Goal: Task Accomplishment & Management: Use online tool/utility

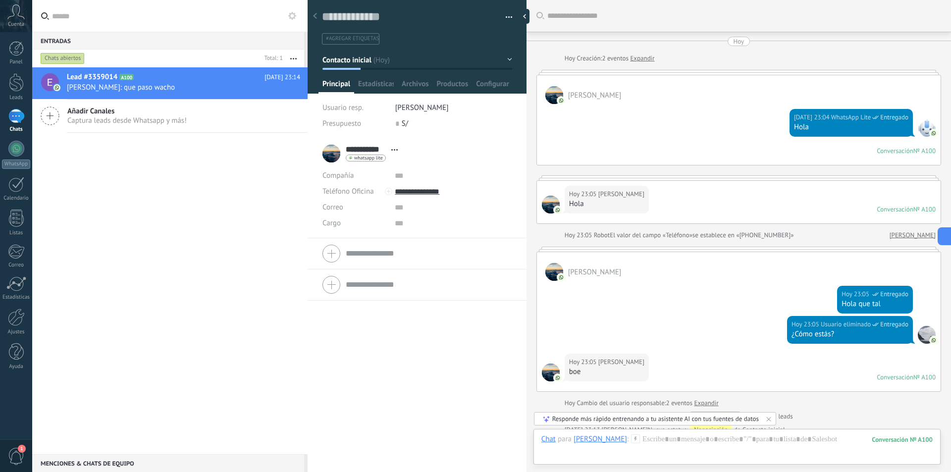
scroll to position [15, 0]
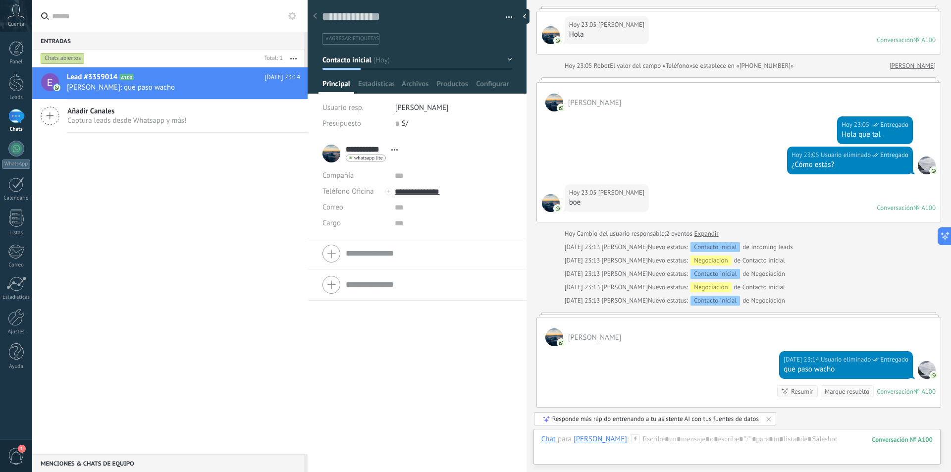
click at [16, 122] on div "1" at bounding box center [16, 116] width 16 height 14
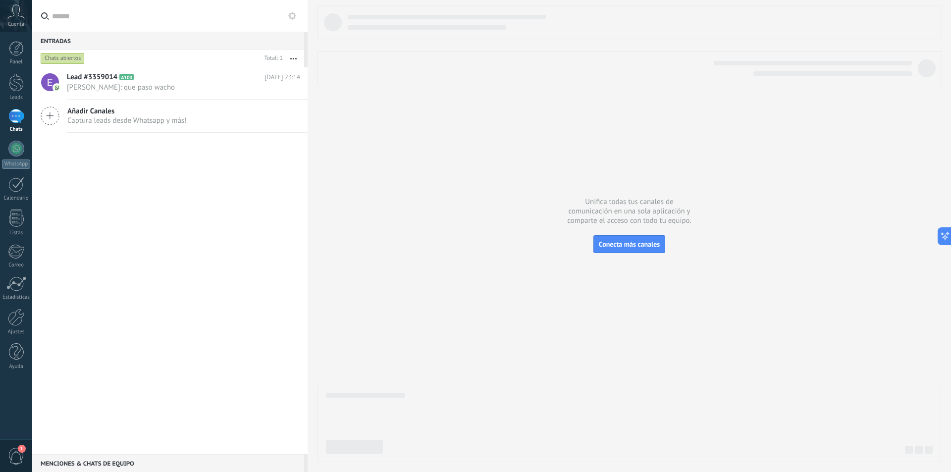
click at [295, 61] on button "button" at bounding box center [293, 59] width 21 height 18
click at [217, 81] on h2 "Lead #3359014 A100" at bounding box center [166, 77] width 198 height 10
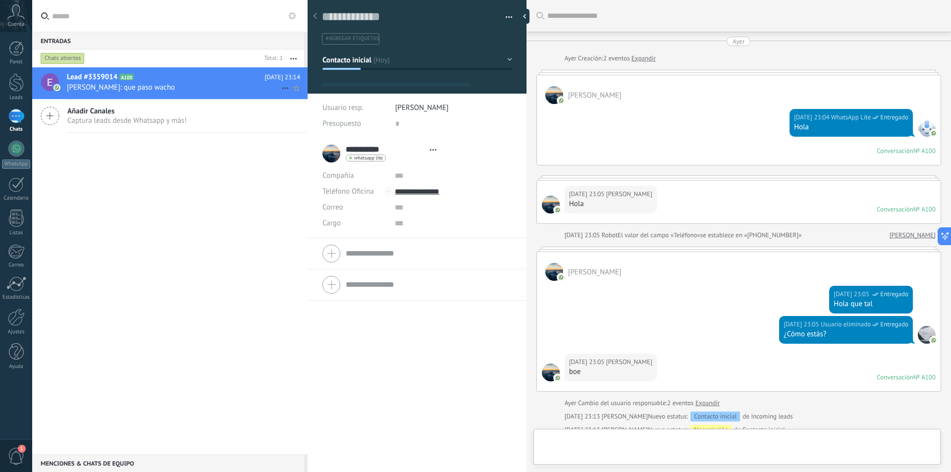
type textarea "**********"
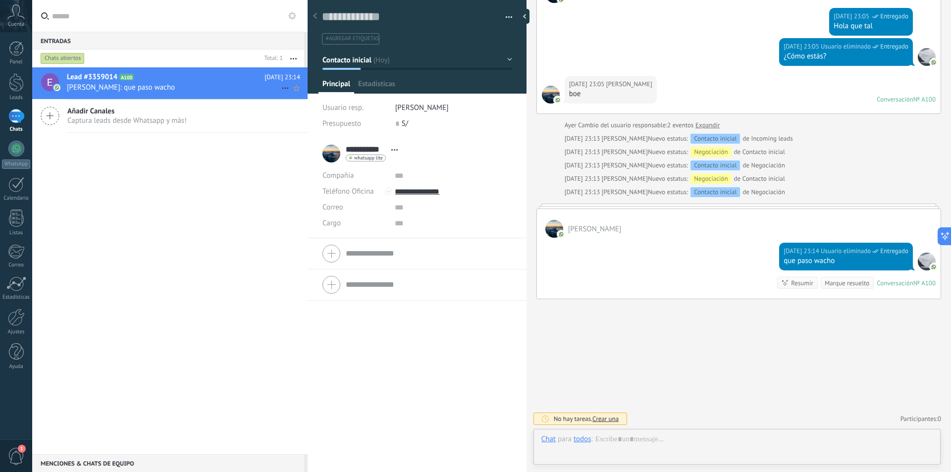
scroll to position [15, 0]
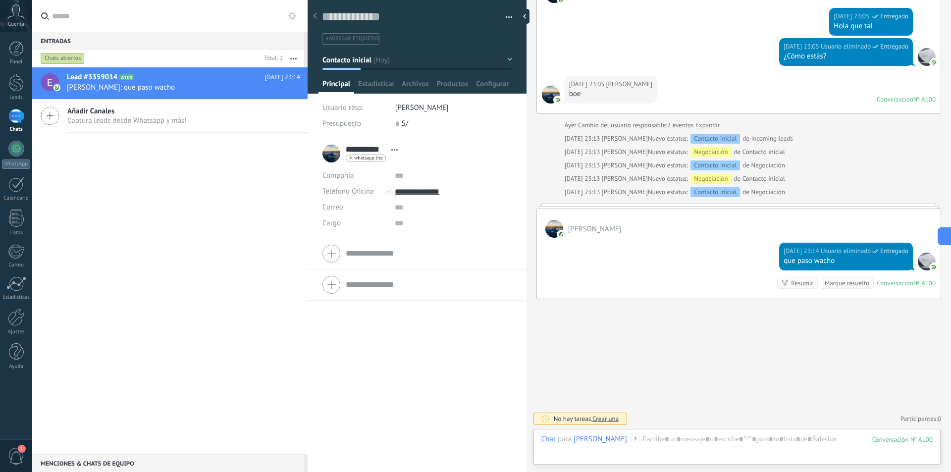
click at [188, 193] on div "Lead #3359014 A100 [DATE] 23:14 [PERSON_NAME]: que paso wacho Añadir Canales Ca…" at bounding box center [169, 260] width 275 height 387
click at [286, 21] on input "text" at bounding box center [176, 16] width 248 height 32
click at [288, 18] on button at bounding box center [292, 16] width 12 height 12
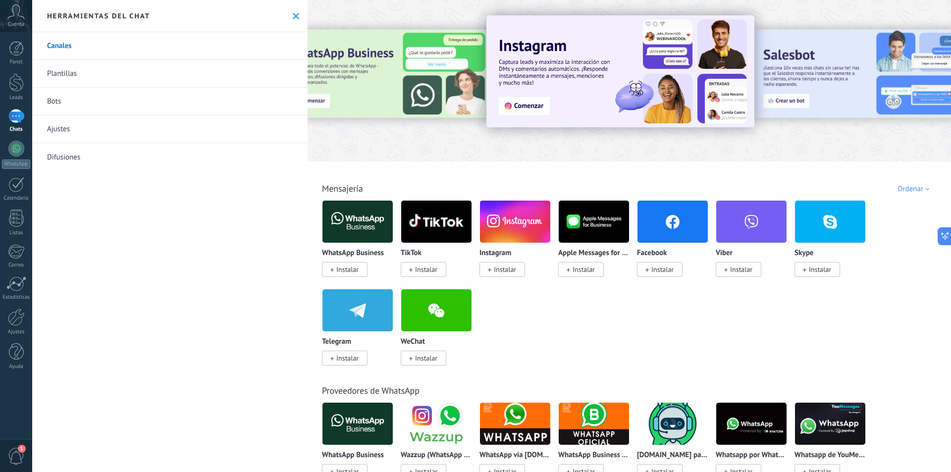
click at [79, 103] on link "Bots" at bounding box center [169, 102] width 275 height 28
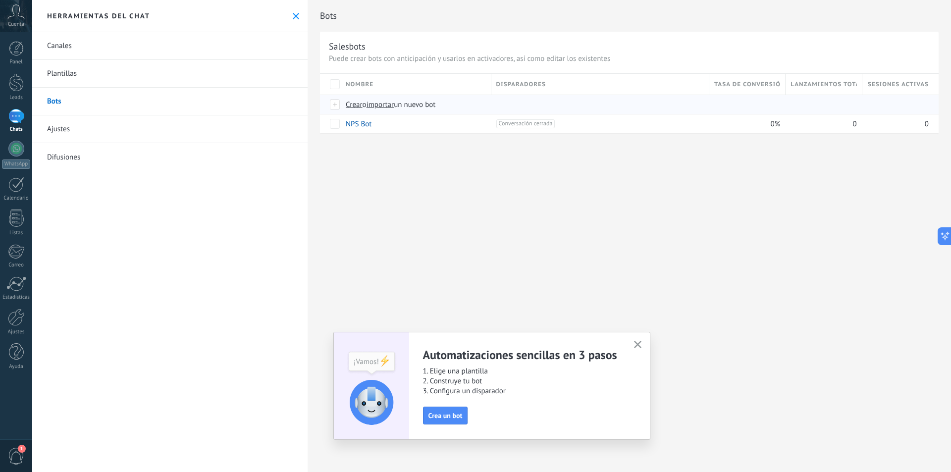
click at [394, 103] on span "importar" at bounding box center [381, 104] width 28 height 9
click at [0, 0] on input "importar un nuevo bot" at bounding box center [0, 0] width 0 height 0
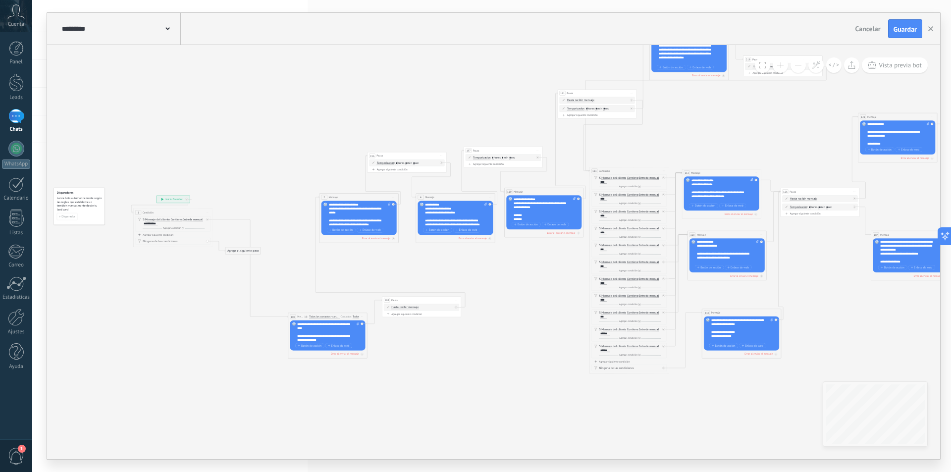
drag, startPoint x: 629, startPoint y: 424, endPoint x: 400, endPoint y: 391, distance: 231.7
click at [389, 393] on icon at bounding box center [728, 202] width 1388 height 541
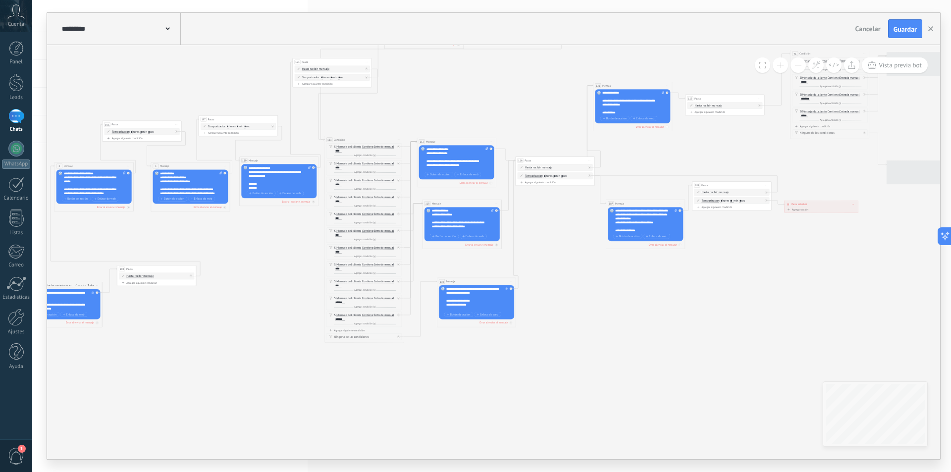
drag, startPoint x: 527, startPoint y: 389, endPoint x: 263, endPoint y: 358, distance: 266.3
click at [263, 358] on icon at bounding box center [463, 170] width 1388 height 541
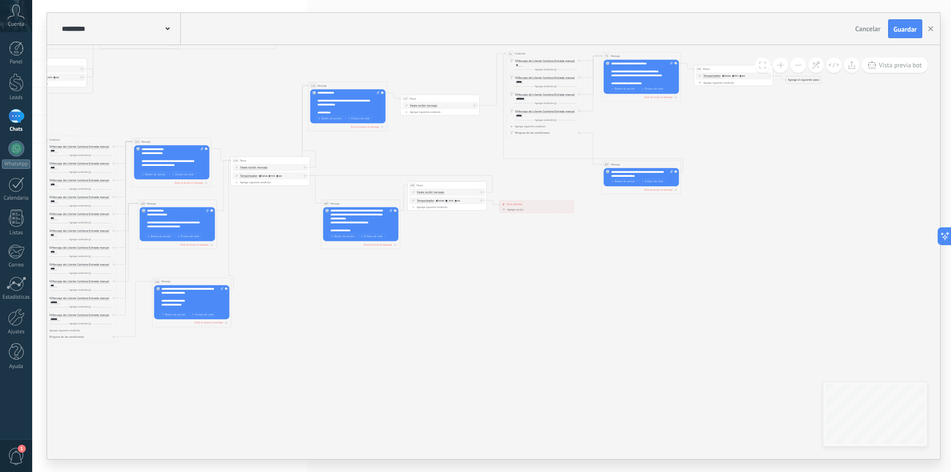
drag, startPoint x: 492, startPoint y: 380, endPoint x: 295, endPoint y: 382, distance: 197.6
click at [295, 382] on icon at bounding box center [195, 170] width 1422 height 541
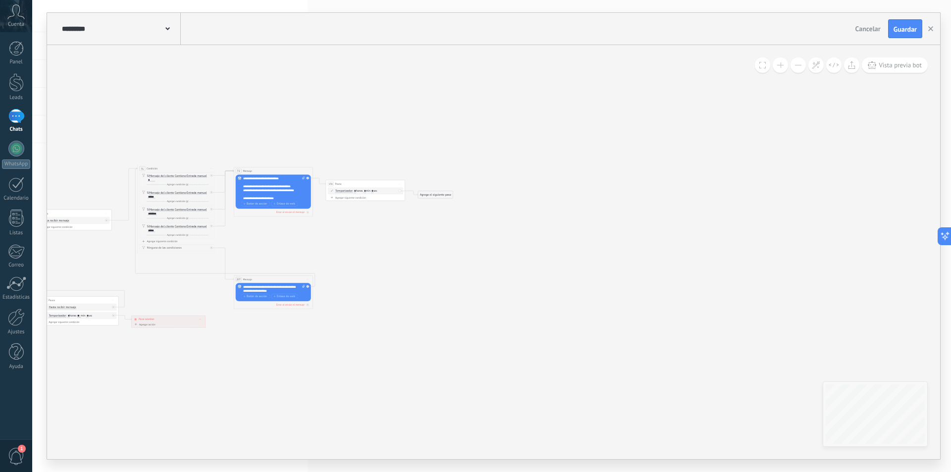
drag, startPoint x: 449, startPoint y: 361, endPoint x: 302, endPoint y: 460, distance: 177.2
click at [302, 462] on div "**********" at bounding box center [491, 236] width 919 height 472
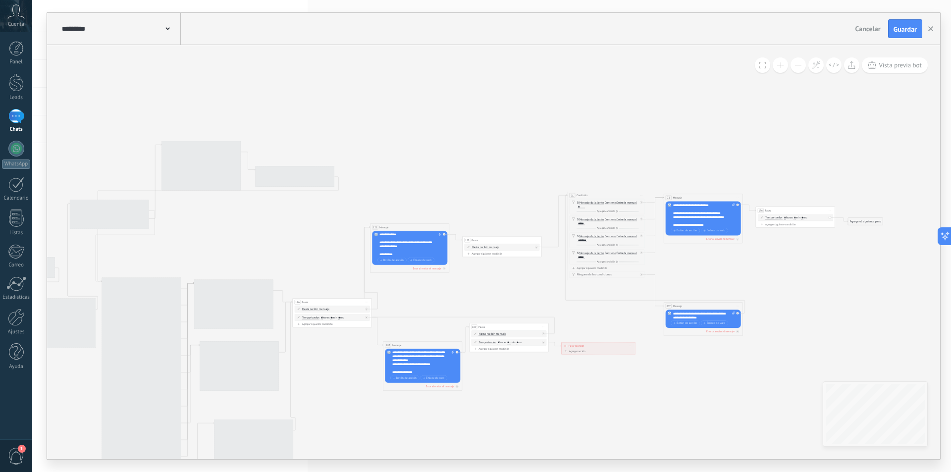
drag, startPoint x: 510, startPoint y: 378, endPoint x: 610, endPoint y: 369, distance: 101.0
click at [864, 361] on icon at bounding box center [257, 312] width 1422 height 541
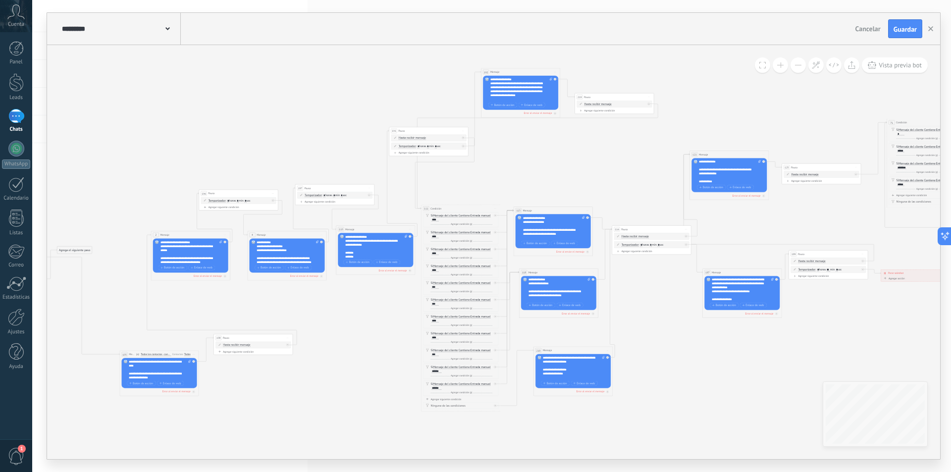
drag, startPoint x: 448, startPoint y: 389, endPoint x: 699, endPoint y: 326, distance: 258.9
click at [699, 326] on icon at bounding box center [577, 239] width 1422 height 541
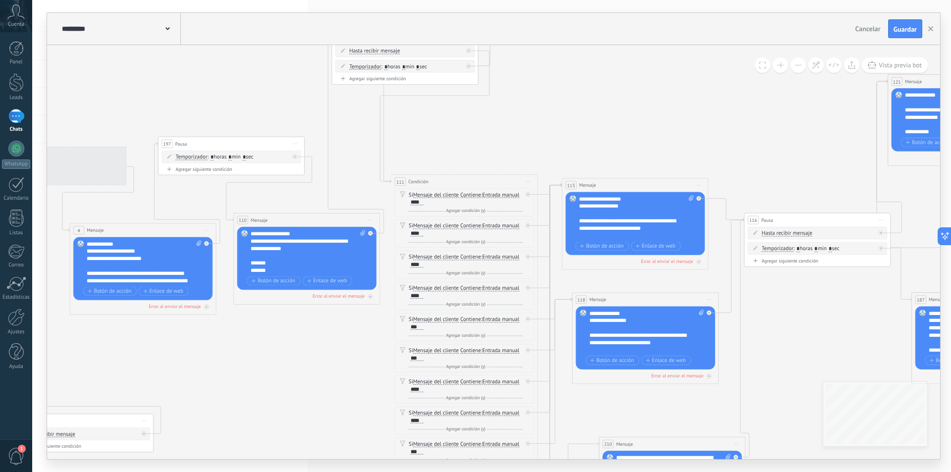
drag, startPoint x: 726, startPoint y: 229, endPoint x: 930, endPoint y: 195, distance: 207.0
click at [951, 192] on div "**********" at bounding box center [491, 236] width 919 height 472
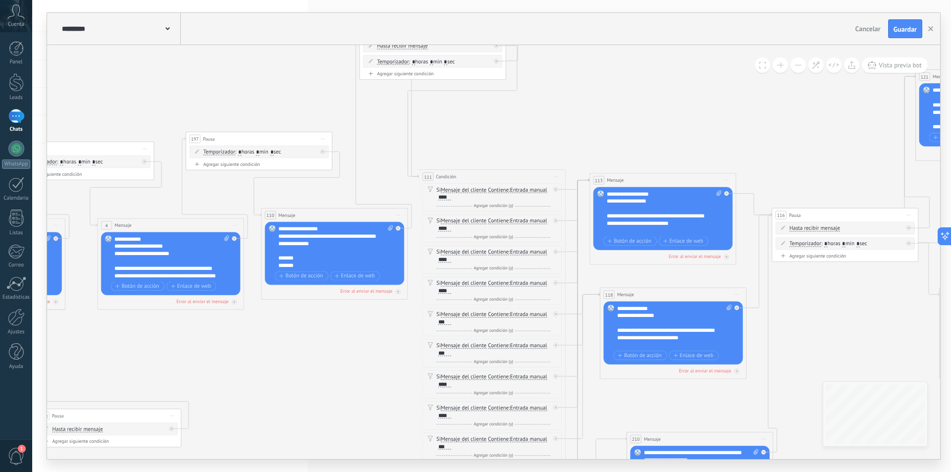
drag, startPoint x: 387, startPoint y: 315, endPoint x: 605, endPoint y: 315, distance: 217.4
click at [605, 315] on icon at bounding box center [706, 235] width 2631 height 1002
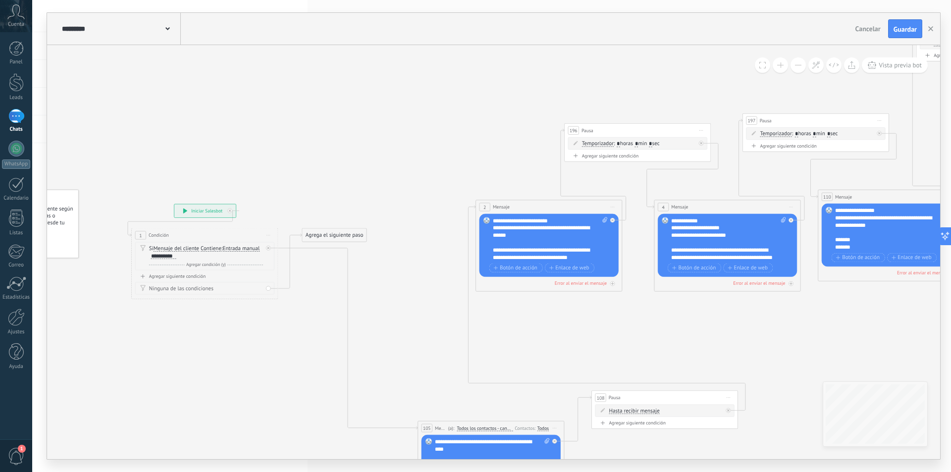
drag, startPoint x: 650, startPoint y: 337, endPoint x: 493, endPoint y: 334, distance: 157.5
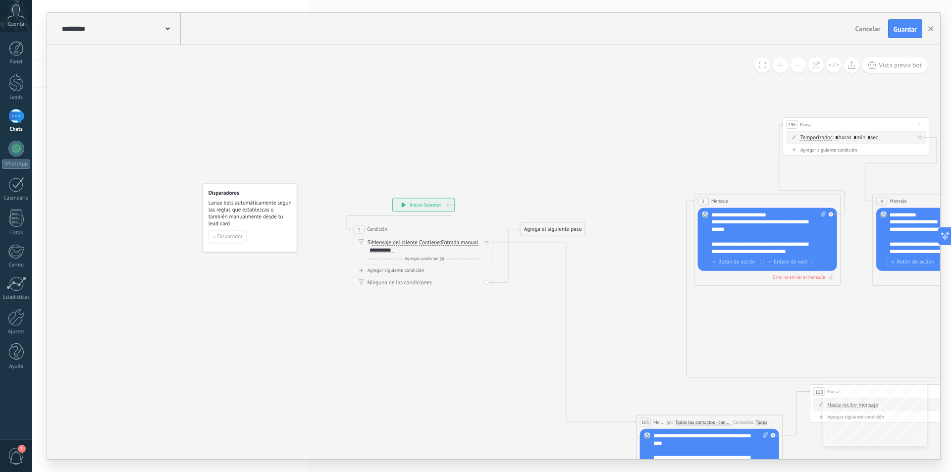
drag, startPoint x: 493, startPoint y: 334, endPoint x: 714, endPoint y: 342, distance: 221.1
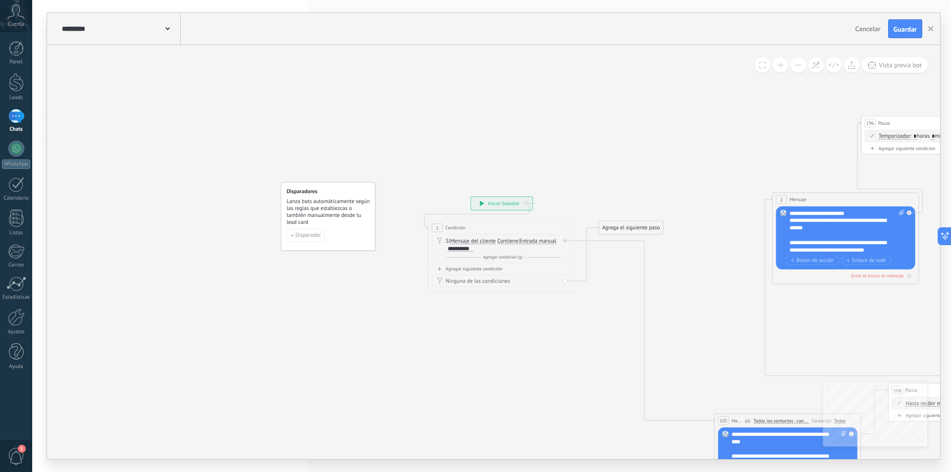
drag, startPoint x: 516, startPoint y: 324, endPoint x: 525, endPoint y: 324, distance: 9.4
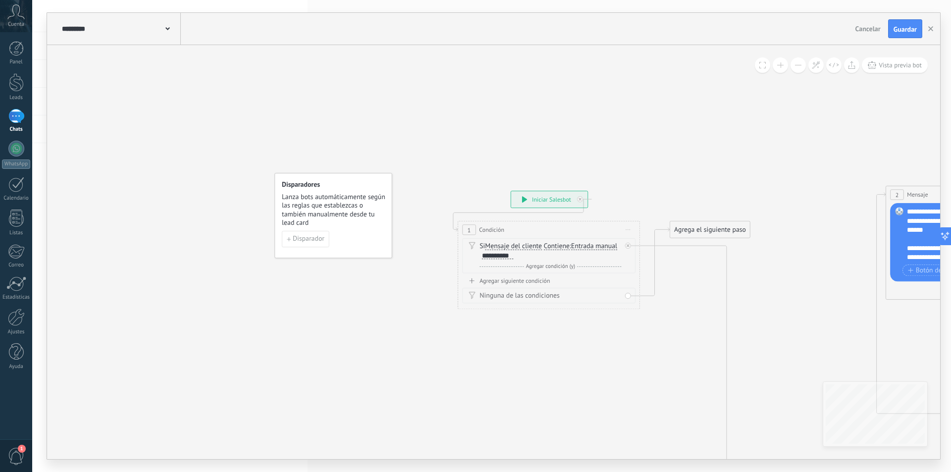
click at [328, 210] on span "Lanza bots automáticamente según las reglas que establezcas o también manualmen…" at bounding box center [334, 210] width 104 height 35
click at [314, 240] on span "Disparador" at bounding box center [309, 239] width 32 height 6
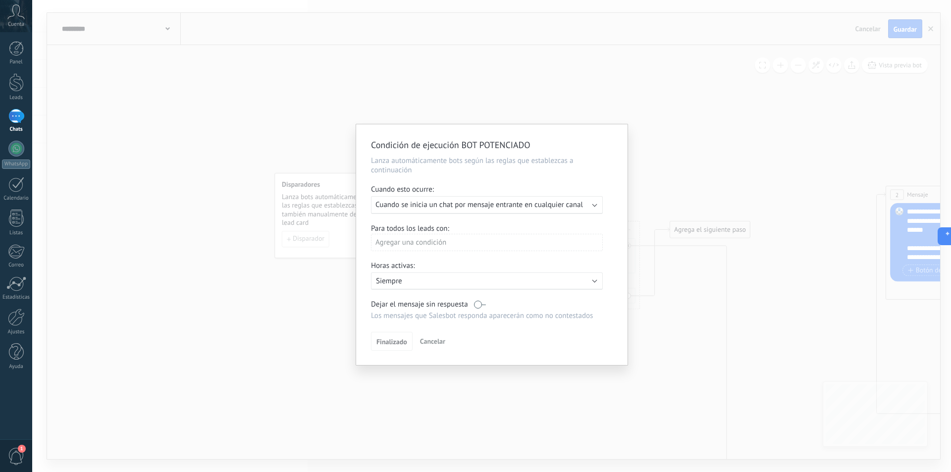
click at [493, 203] on span "Cuando se inicia un chat por mensaje entrante en cualquier canal" at bounding box center [479, 204] width 208 height 9
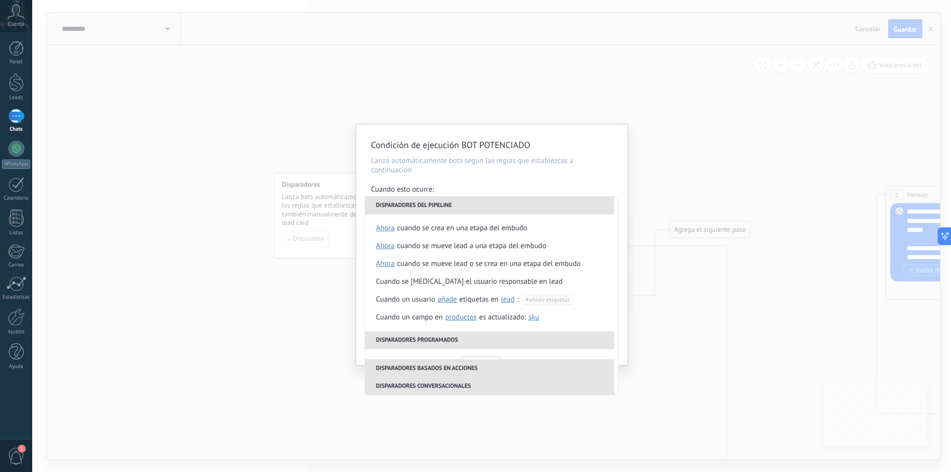
click at [560, 179] on div "**********" at bounding box center [491, 244] width 271 height 241
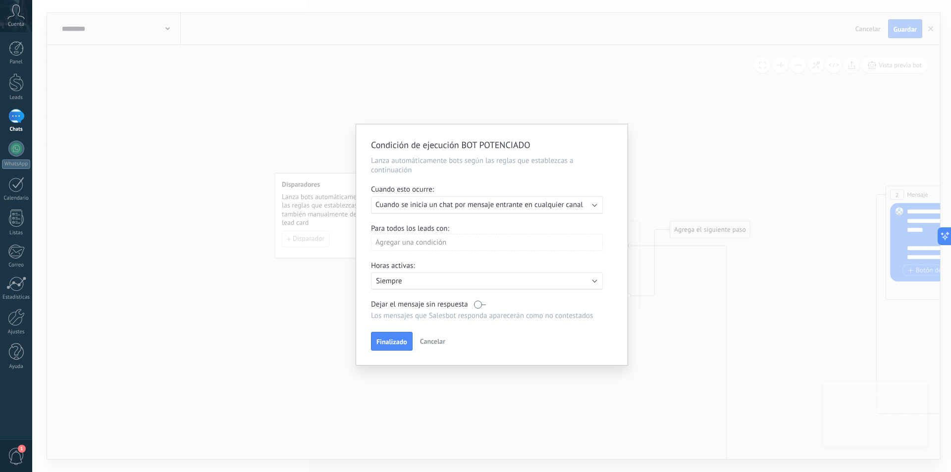
click at [529, 208] on span "Cuando se inicia un chat por mensaje entrante en cualquier canal" at bounding box center [479, 204] width 208 height 9
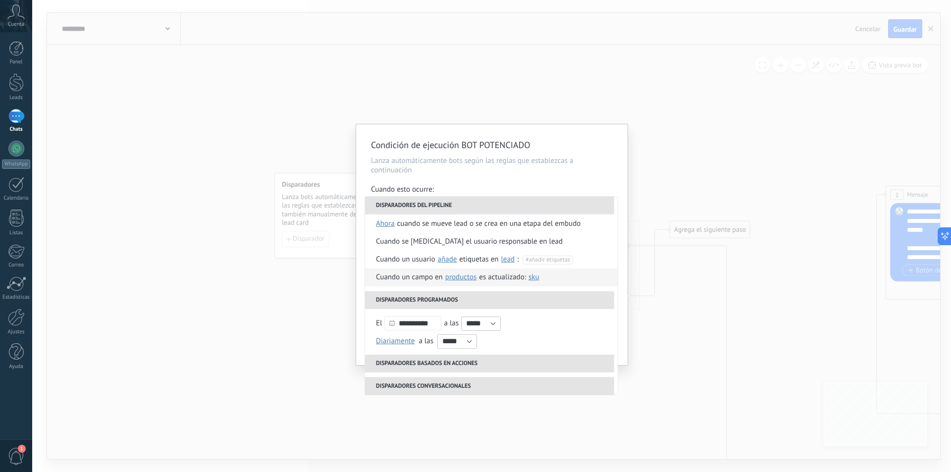
scroll to position [99, 0]
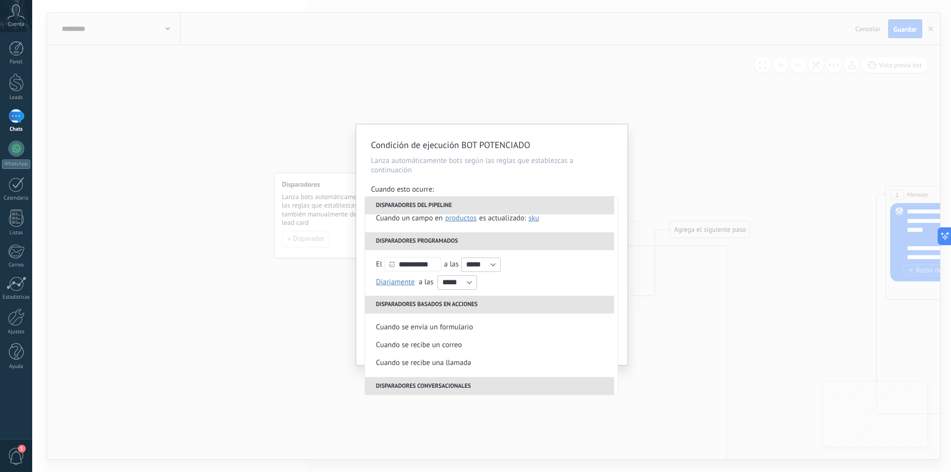
click at [720, 145] on div "Condición de ejecución BOT POTENCIADO Lanza automáticamente bots según las regl…" at bounding box center [491, 236] width 919 height 472
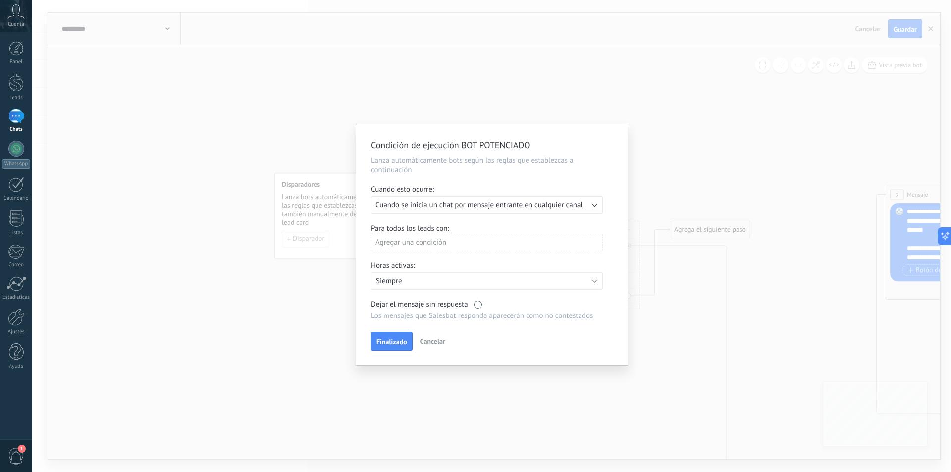
click at [431, 335] on button "Cancelar" at bounding box center [432, 341] width 33 height 15
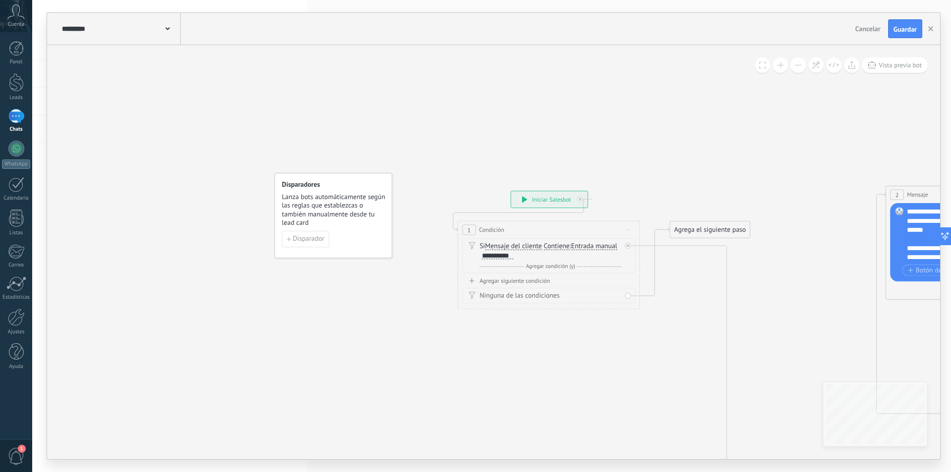
click at [342, 223] on span "Lanza bots automáticamente según las reglas que establezcas o también manualmen…" at bounding box center [334, 210] width 104 height 35
click at [341, 216] on span "Lanza bots automáticamente según las reglas que establezcas o también manualmen…" at bounding box center [334, 210] width 104 height 35
click at [872, 22] on button "Cancelar" at bounding box center [867, 28] width 33 height 15
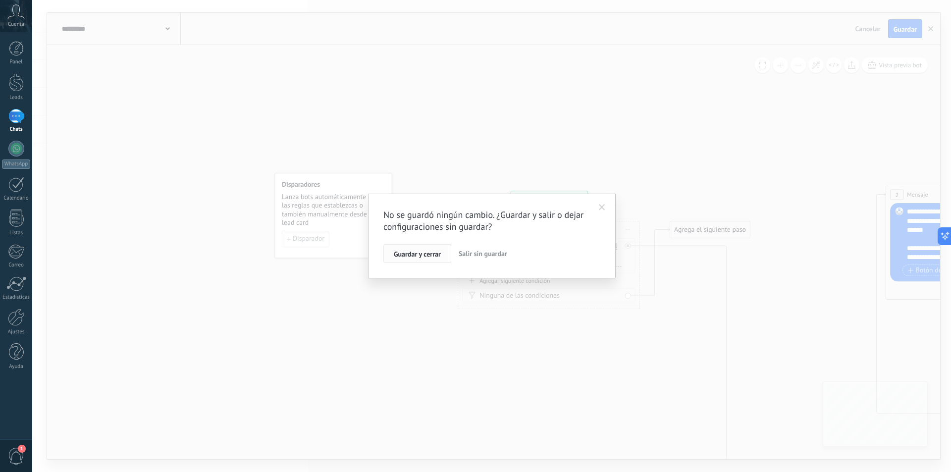
click at [419, 252] on span "Guardar y cerrar" at bounding box center [417, 254] width 47 height 7
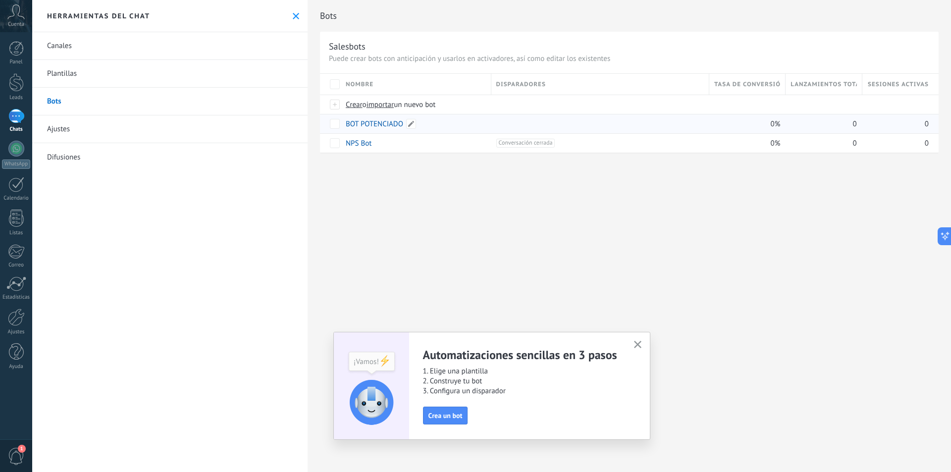
click at [378, 124] on link "BOT POTENCIADO" at bounding box center [374, 123] width 57 height 9
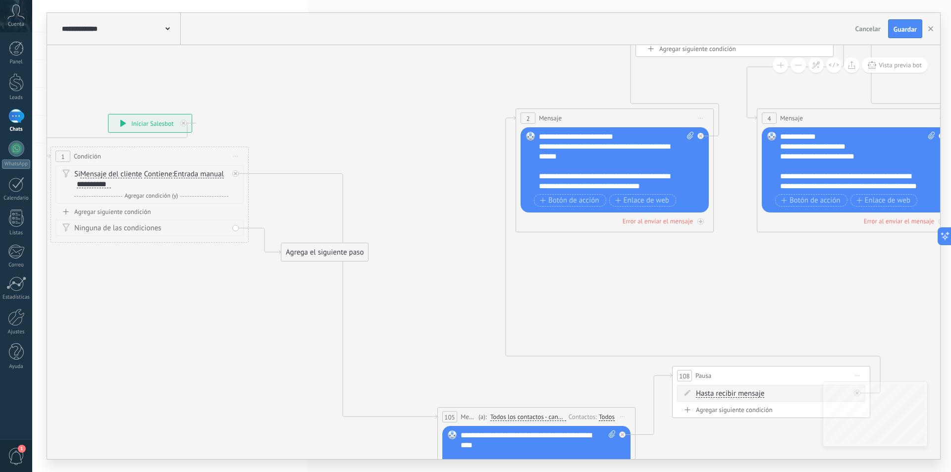
drag, startPoint x: 532, startPoint y: 364, endPoint x: 382, endPoint y: 359, distance: 149.7
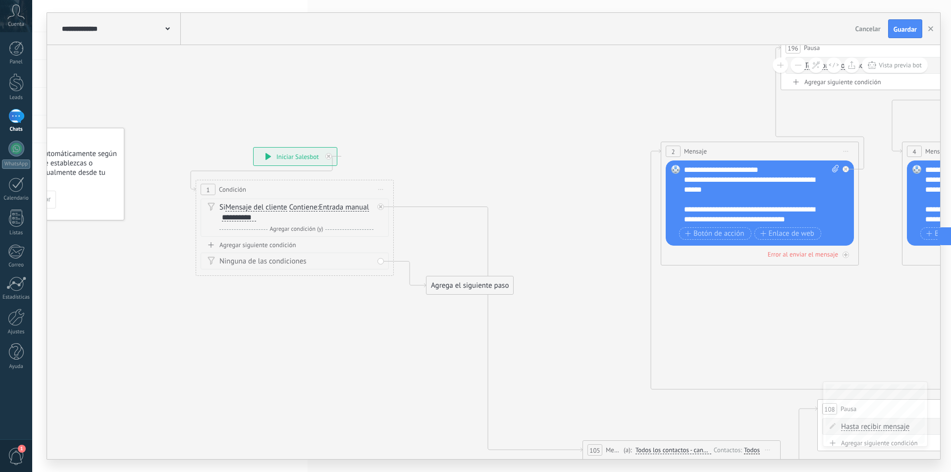
drag, startPoint x: 431, startPoint y: 304, endPoint x: 578, endPoint y: 334, distance: 149.2
click at [333, 204] on span "Entrada manual" at bounding box center [344, 208] width 50 height 8
click at [333, 204] on button "Entrada manual" at bounding box center [376, 208] width 124 height 18
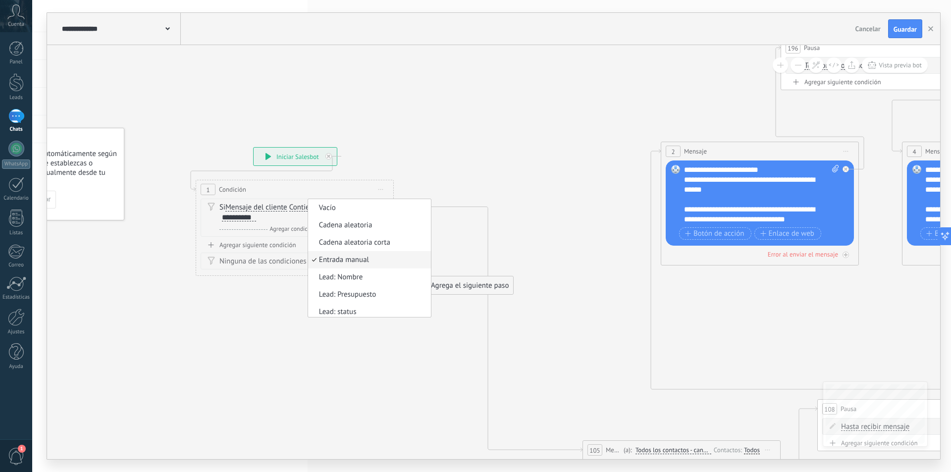
scroll to position [3, 0]
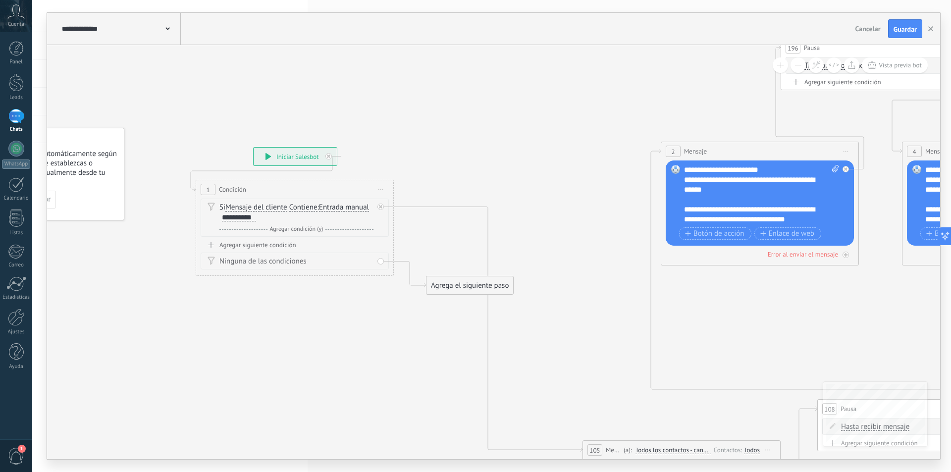
click at [231, 212] on div "Si Mensaje del cliente Mensaje del cliente Emoción de la conversación Comentari…" at bounding box center [296, 213] width 154 height 20
click at [234, 216] on div "**********" at bounding box center [239, 217] width 34 height 8
click at [296, 204] on span "Contiene" at bounding box center [303, 208] width 28 height 8
click at [296, 204] on button "Contiene" at bounding box center [346, 208] width 124 height 18
click at [318, 239] on span "Contiene" at bounding box center [338, 243] width 120 height 10
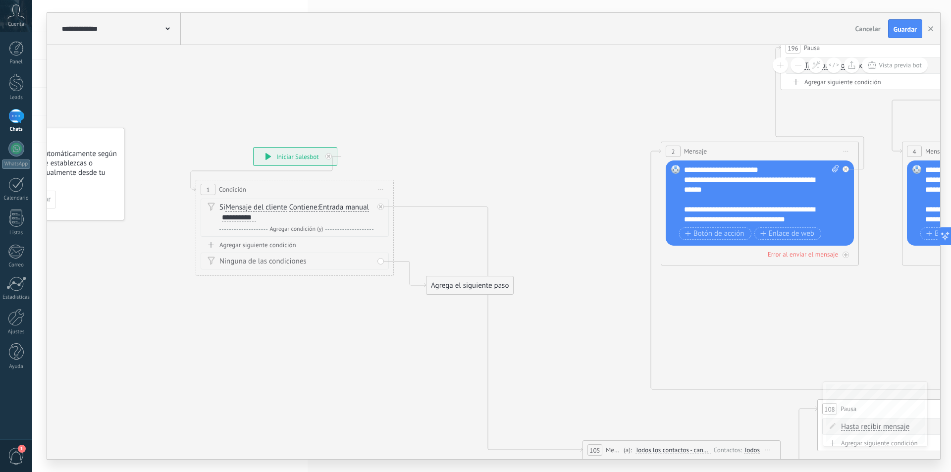
click at [230, 188] on span "Condición" at bounding box center [232, 189] width 27 height 9
click at [233, 211] on span "Mensaje del cliente" at bounding box center [256, 208] width 62 height 8
click at [233, 211] on button "Mensaje del cliente" at bounding box center [282, 208] width 124 height 18
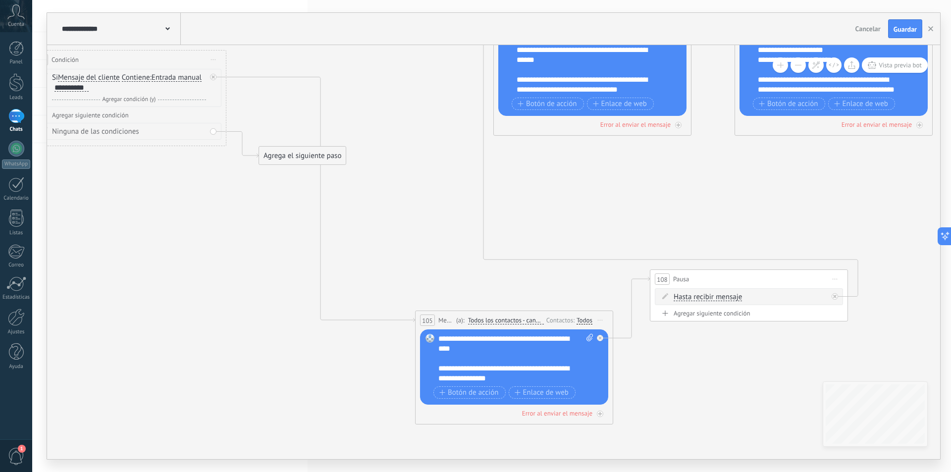
drag, startPoint x: 572, startPoint y: 318, endPoint x: 390, endPoint y: 185, distance: 224.4
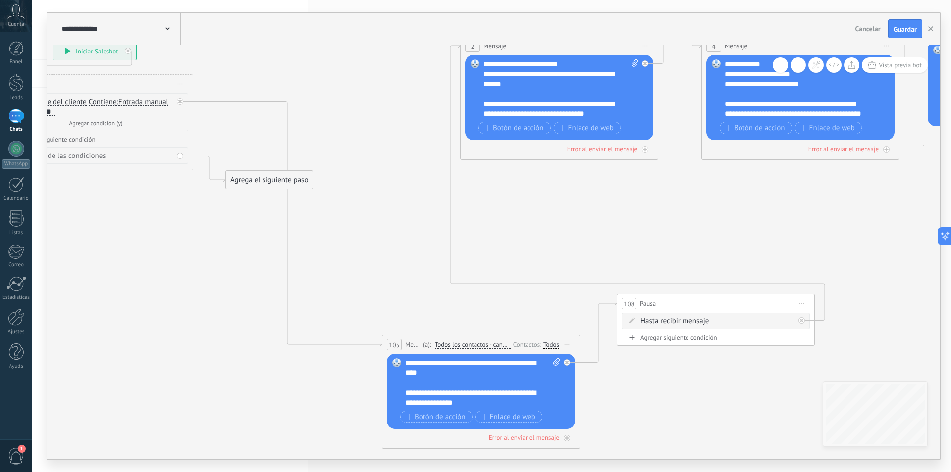
drag, startPoint x: 411, startPoint y: 180, endPoint x: 358, endPoint y: 289, distance: 121.2
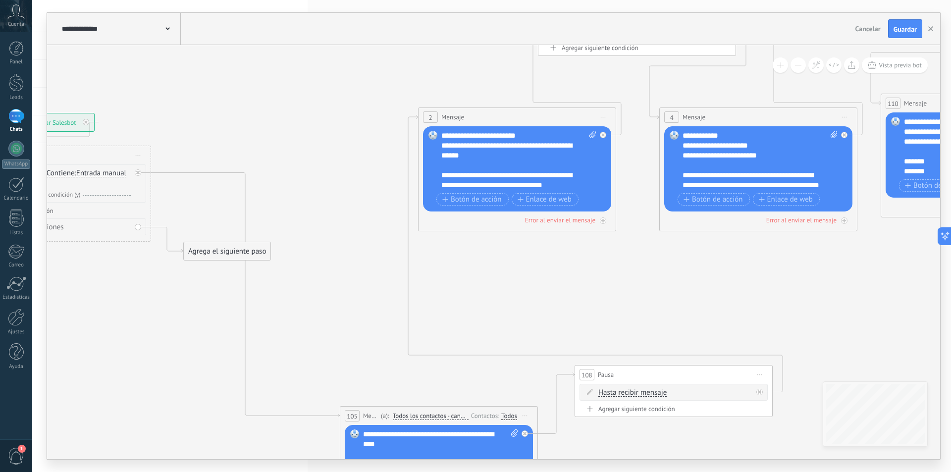
click at [481, 170] on div "**********" at bounding box center [518, 160] width 155 height 59
drag, startPoint x: 139, startPoint y: 224, endPoint x: 201, endPoint y: 196, distance: 68.0
click at [10, 113] on div "**********" at bounding box center [10, 113] width 0 height 0
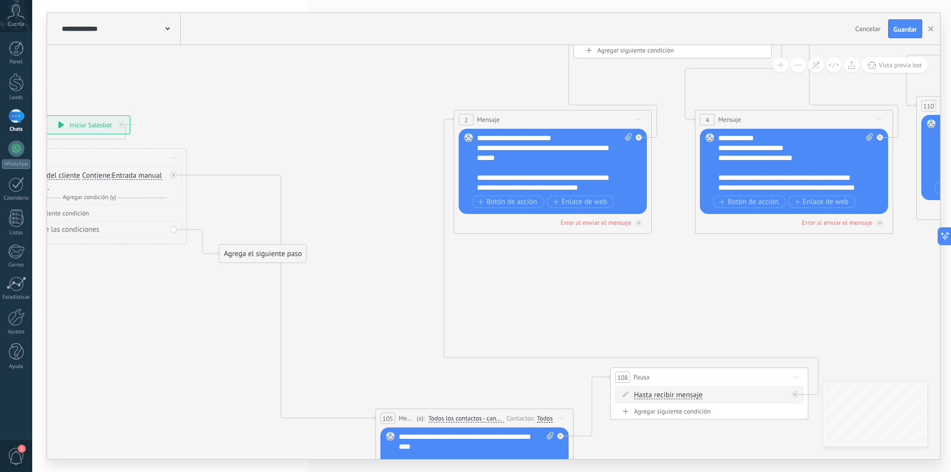
drag, startPoint x: 177, startPoint y: 303, endPoint x: 257, endPoint y: 301, distance: 79.8
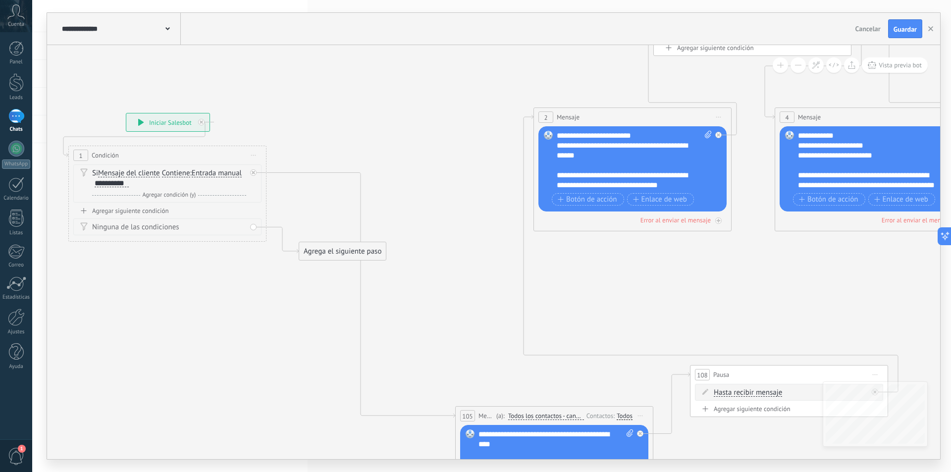
click at [122, 185] on div "**********" at bounding box center [112, 183] width 34 height 8
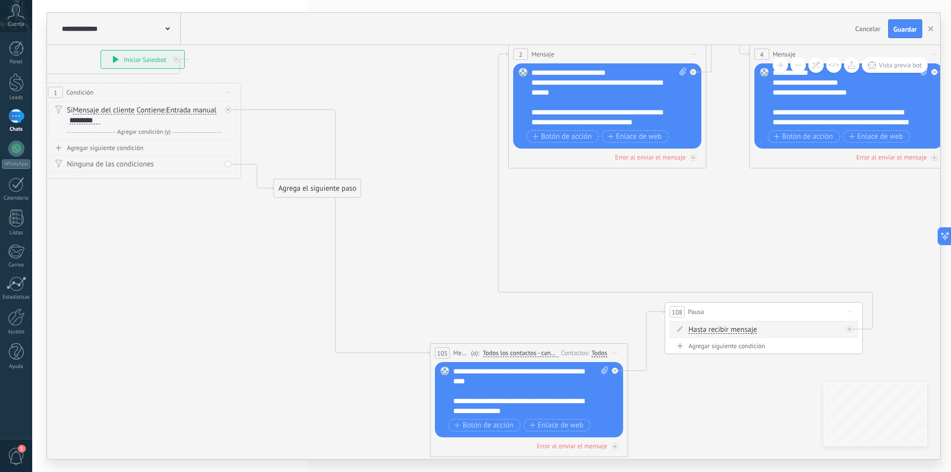
drag, startPoint x: 484, startPoint y: 208, endPoint x: 467, endPoint y: 144, distance: 65.7
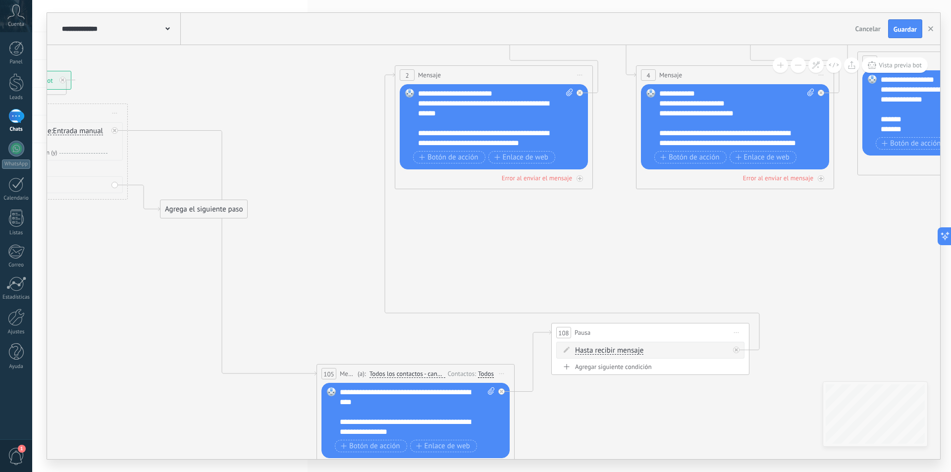
drag, startPoint x: 464, startPoint y: 201, endPoint x: 350, endPoint y: 221, distance: 115.3
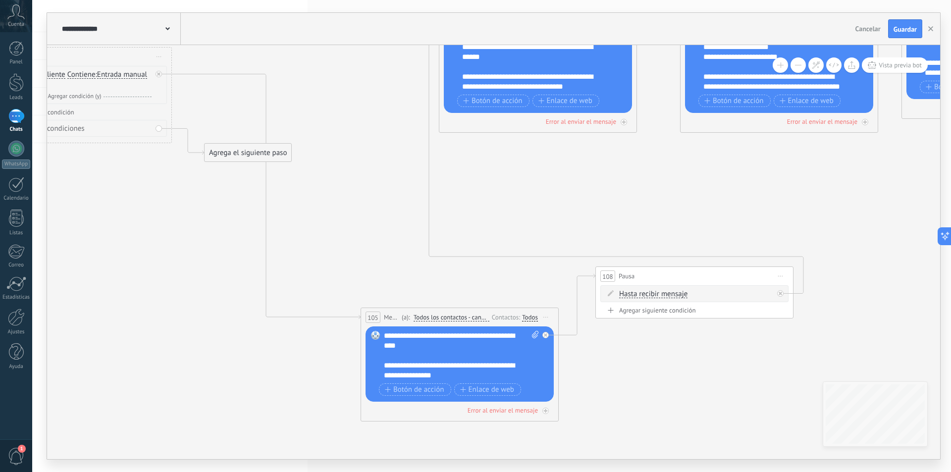
drag, startPoint x: 335, startPoint y: 285, endPoint x: 379, endPoint y: 228, distance: 71.6
click at [494, 338] on div "**********" at bounding box center [461, 356] width 155 height 50
click at [411, 349] on div "**********" at bounding box center [461, 356] width 155 height 50
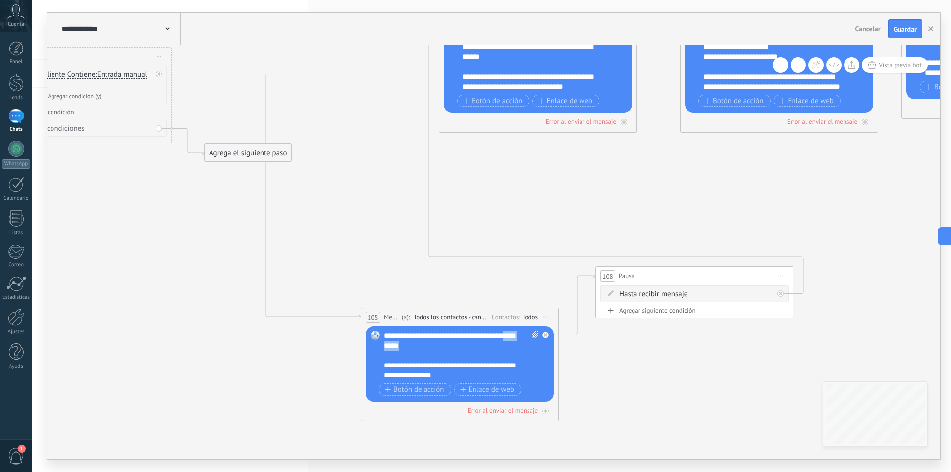
click at [411, 349] on div "**********" at bounding box center [461, 356] width 155 height 50
click at [412, 348] on div "**********" at bounding box center [461, 356] width 155 height 50
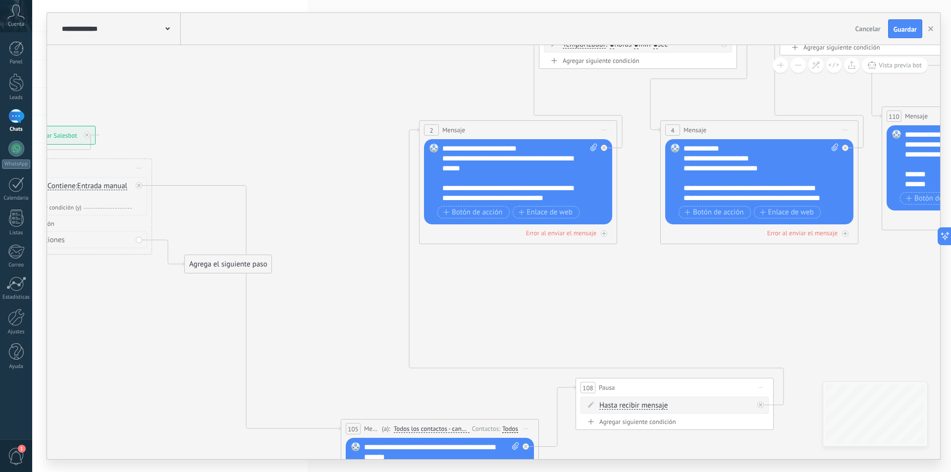
drag, startPoint x: 367, startPoint y: 247, endPoint x: 345, endPoint y: 359, distance: 113.6
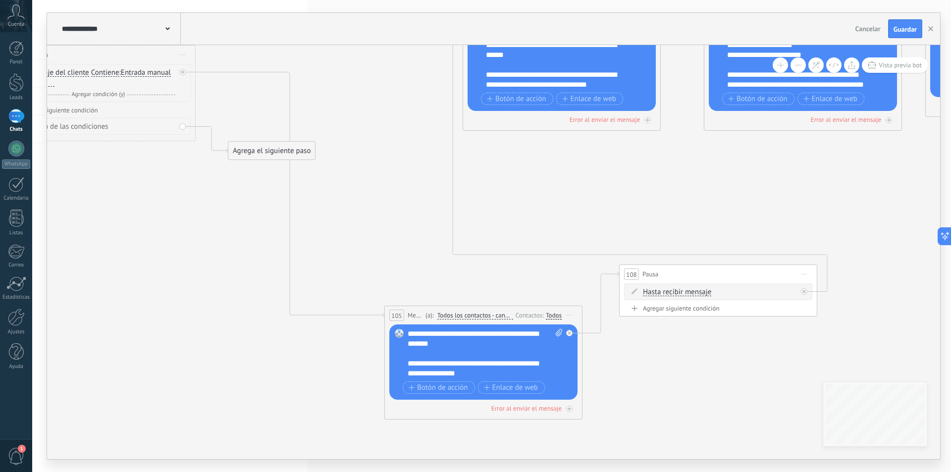
drag, startPoint x: 361, startPoint y: 316, endPoint x: 400, endPoint y: 156, distance: 164.2
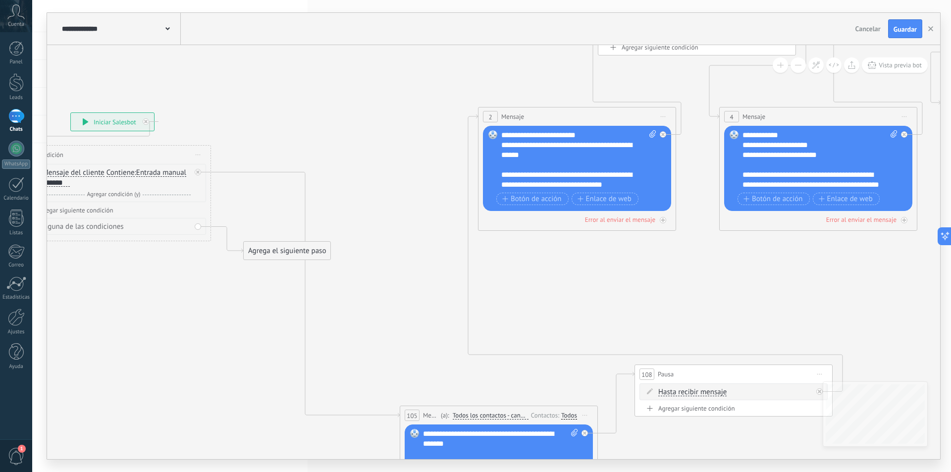
drag, startPoint x: 524, startPoint y: 199, endPoint x: 658, endPoint y: 262, distance: 148.5
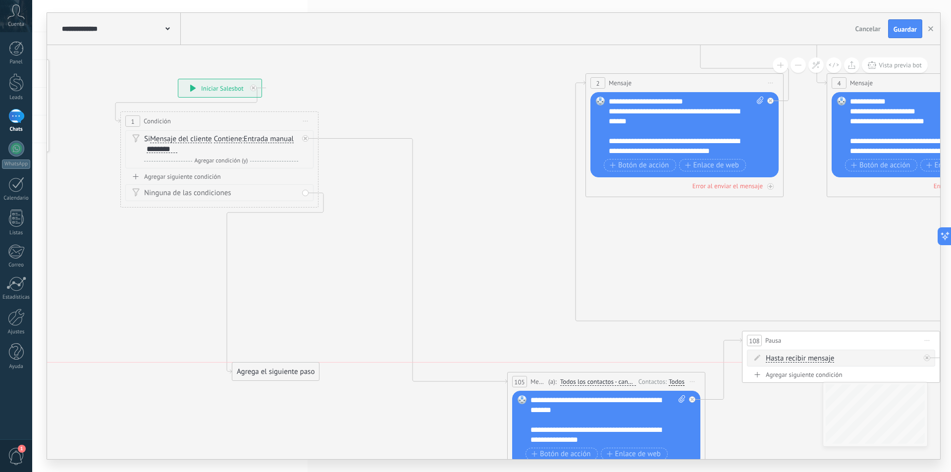
drag, startPoint x: 384, startPoint y: 215, endPoint x: 265, endPoint y: 368, distance: 193.4
click at [265, 368] on div "Agrega el siguiente paso" at bounding box center [275, 372] width 87 height 16
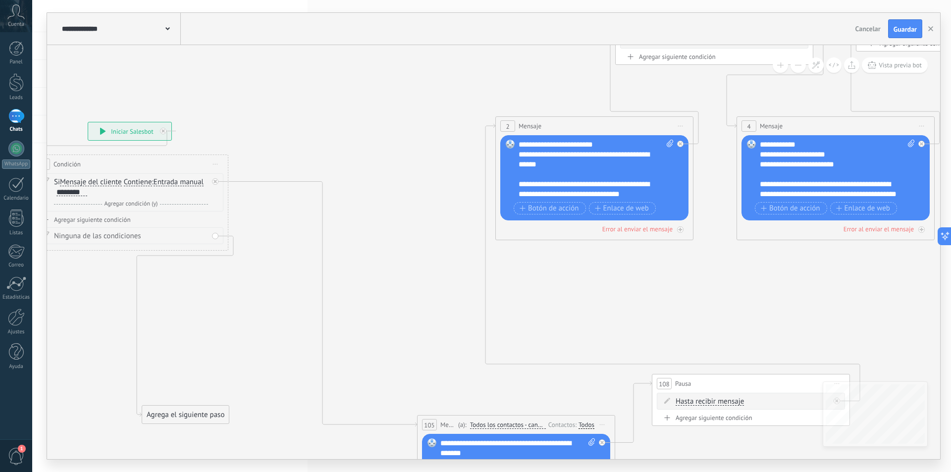
drag, startPoint x: 509, startPoint y: 295, endPoint x: 452, endPoint y: 326, distance: 64.9
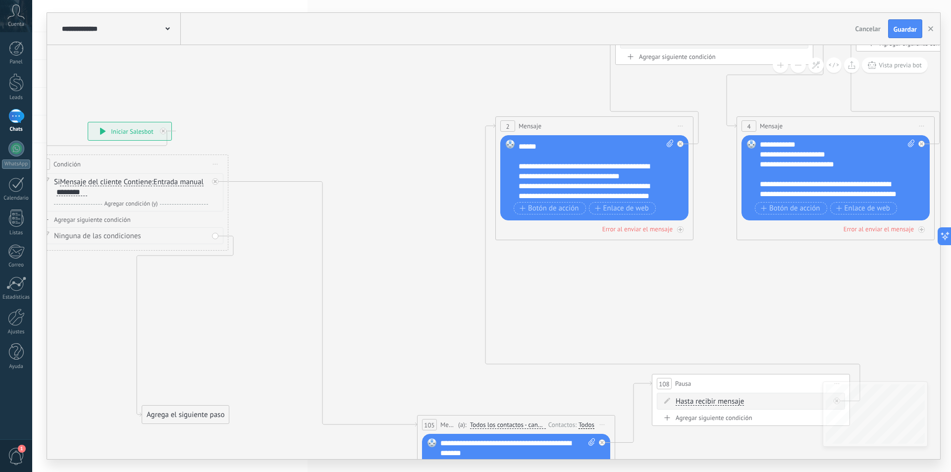
scroll to position [0, 0]
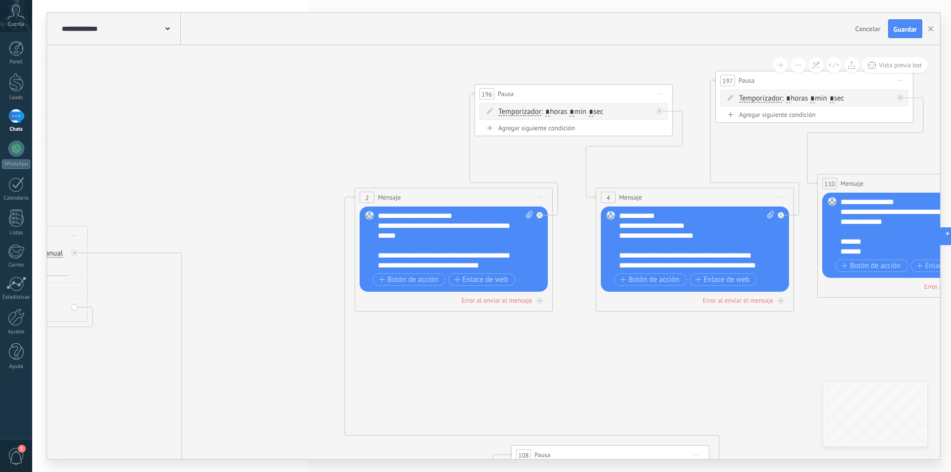
drag, startPoint x: 638, startPoint y: 311, endPoint x: 573, endPoint y: 358, distance: 80.6
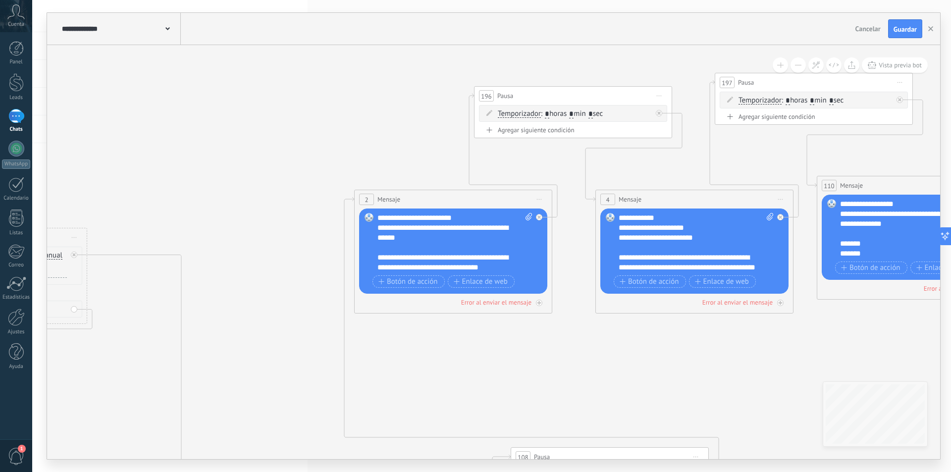
scroll to position [129, 0]
click at [527, 215] on icon at bounding box center [529, 216] width 6 height 7
click input "Subir" at bounding box center [0, 0] width 0 height 0
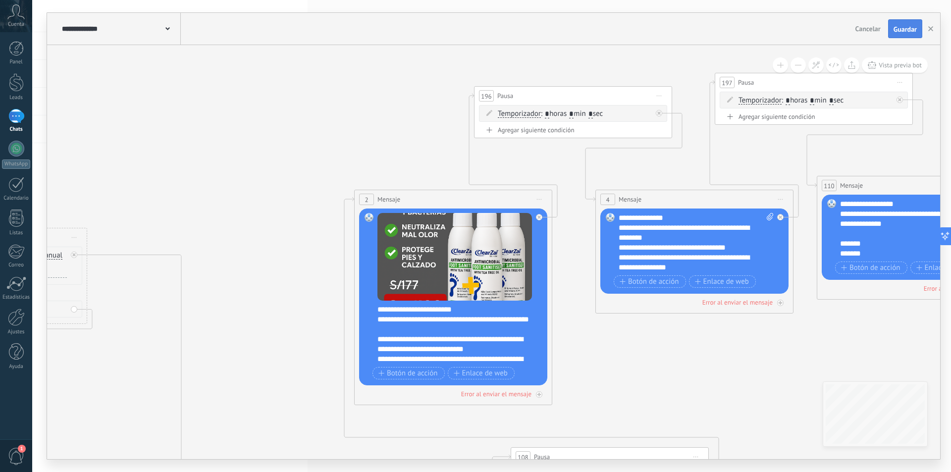
click at [915, 31] on span "Guardar" at bounding box center [905, 29] width 23 height 7
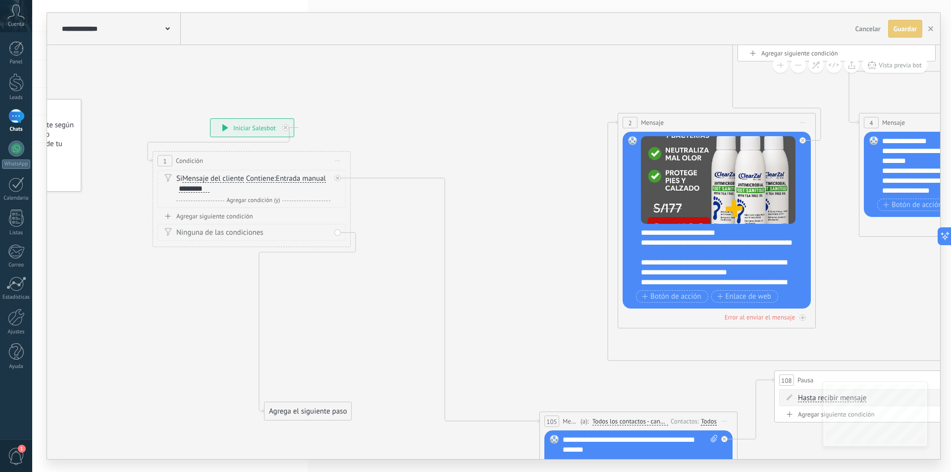
drag, startPoint x: 397, startPoint y: 158, endPoint x: 659, endPoint y: 82, distance: 272.3
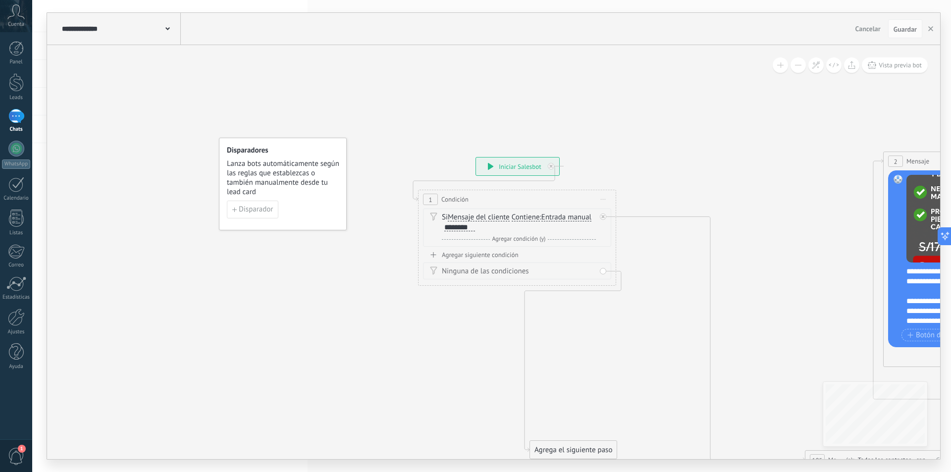
drag, startPoint x: 539, startPoint y: 160, endPoint x: 678, endPoint y: 185, distance: 140.8
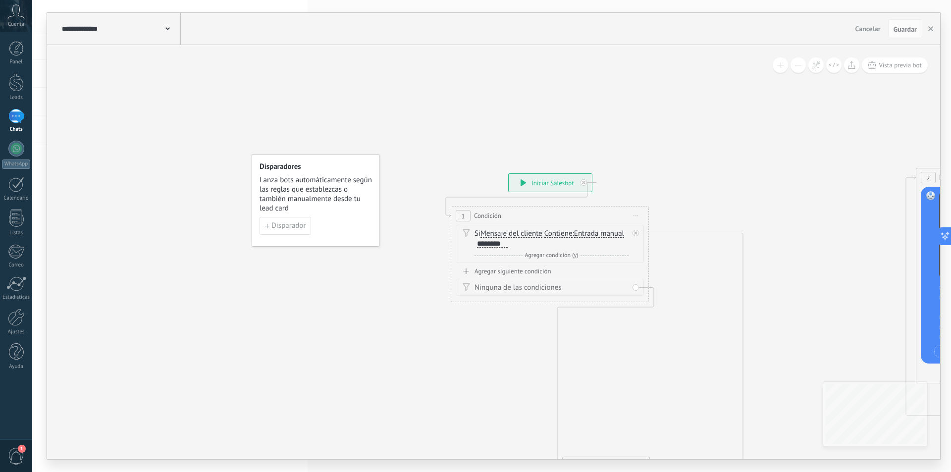
drag, startPoint x: 665, startPoint y: 178, endPoint x: 676, endPoint y: 185, distance: 13.3
click at [16, 112] on div "1" at bounding box center [16, 116] width 16 height 14
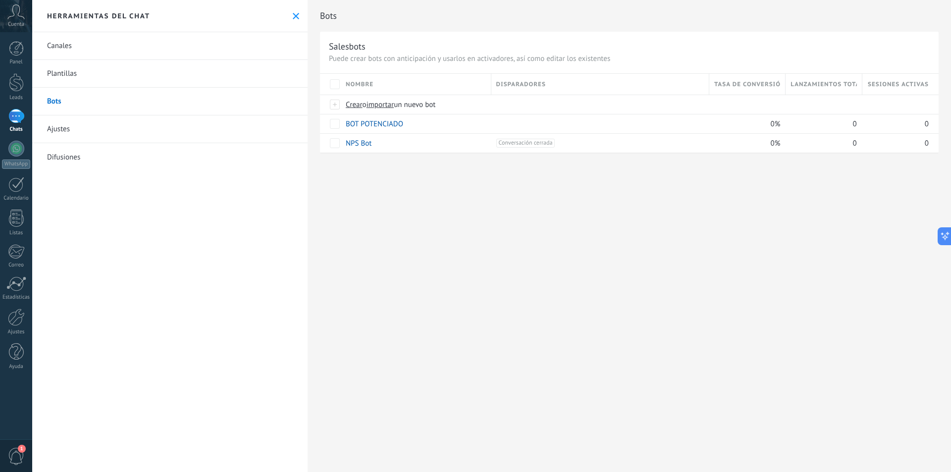
click at [289, 20] on div "Herramientas del chat" at bounding box center [169, 16] width 275 height 32
click at [296, 19] on button at bounding box center [296, 16] width 8 height 8
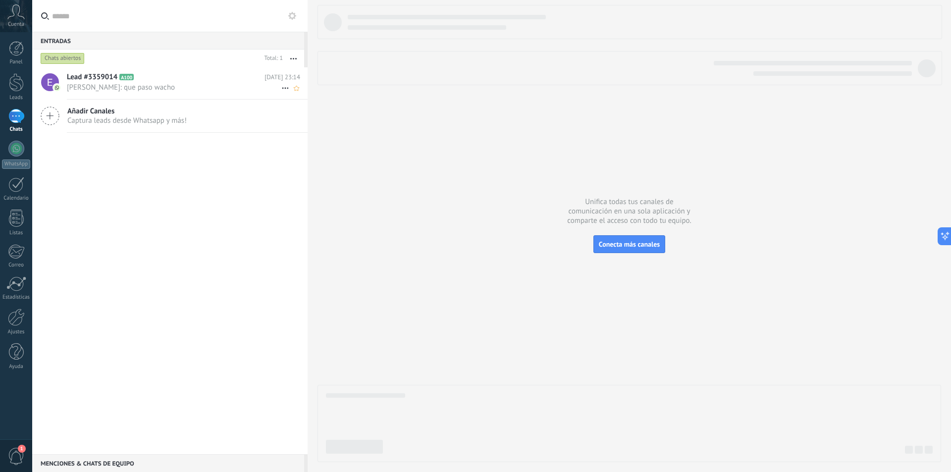
click at [148, 89] on span "[PERSON_NAME]: que paso wacho" at bounding box center [174, 87] width 214 height 9
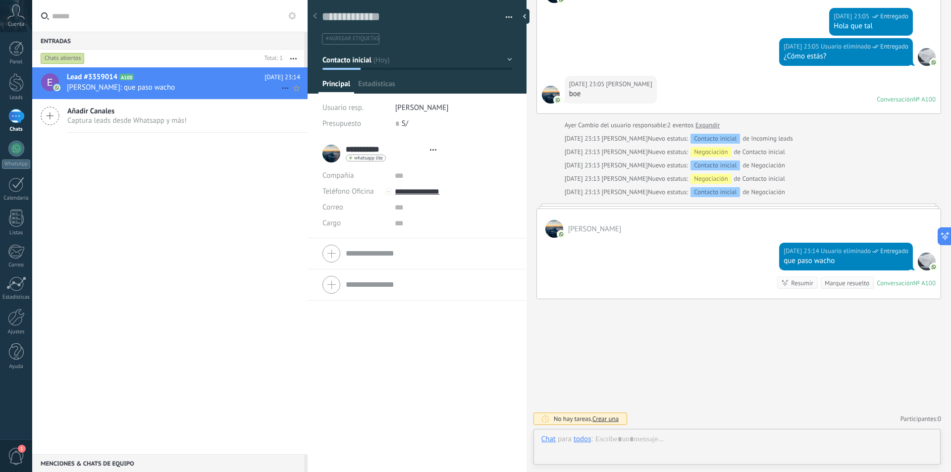
scroll to position [15, 0]
click at [279, 87] on icon at bounding box center [285, 88] width 12 height 12
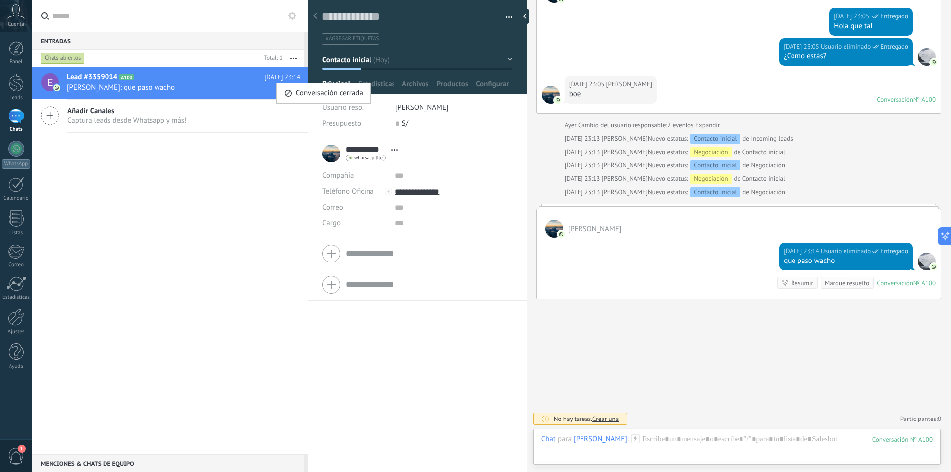
click at [258, 120] on div at bounding box center [475, 236] width 951 height 472
click at [283, 88] on icon "Conversación cerrada" at bounding box center [285, 88] width 12 height 12
click at [296, 57] on div at bounding box center [475, 236] width 951 height 472
click at [294, 58] on icon "button" at bounding box center [293, 58] width 6 height 1
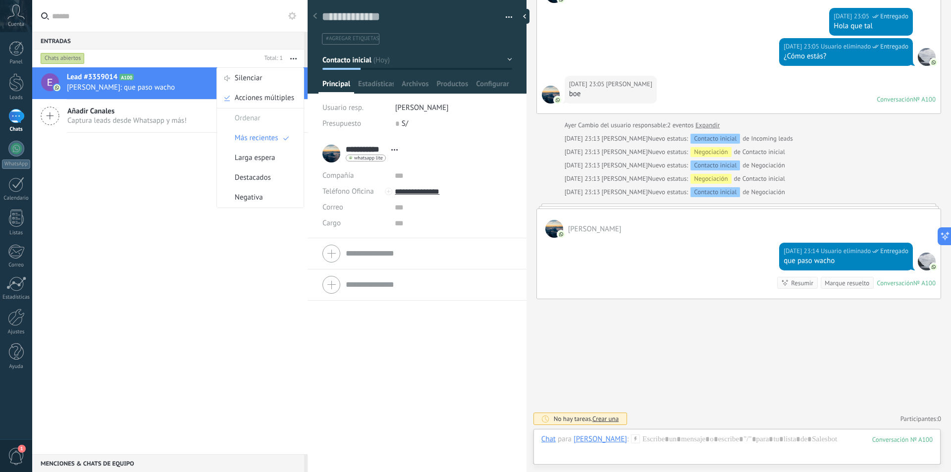
click at [293, 58] on icon "button" at bounding box center [293, 58] width 6 height 1
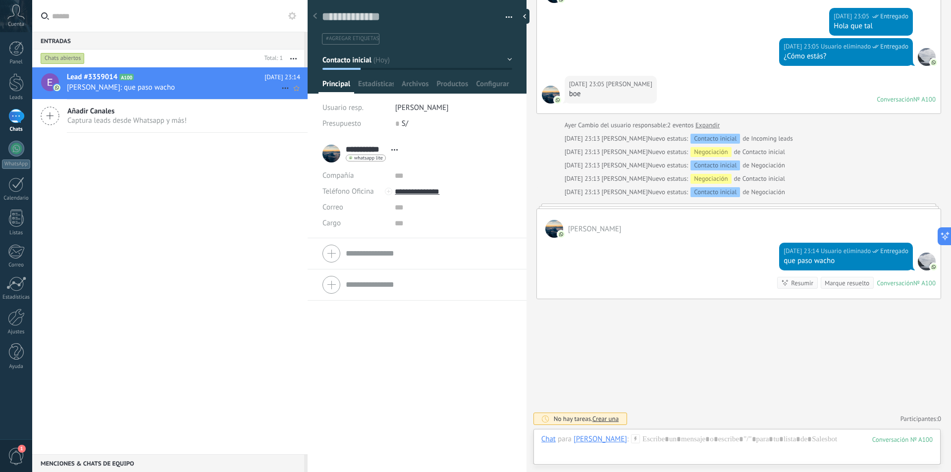
drag, startPoint x: 172, startPoint y: 88, endPoint x: 178, endPoint y: 85, distance: 6.6
click at [173, 88] on span "[PERSON_NAME]: que paso wacho" at bounding box center [174, 87] width 214 height 9
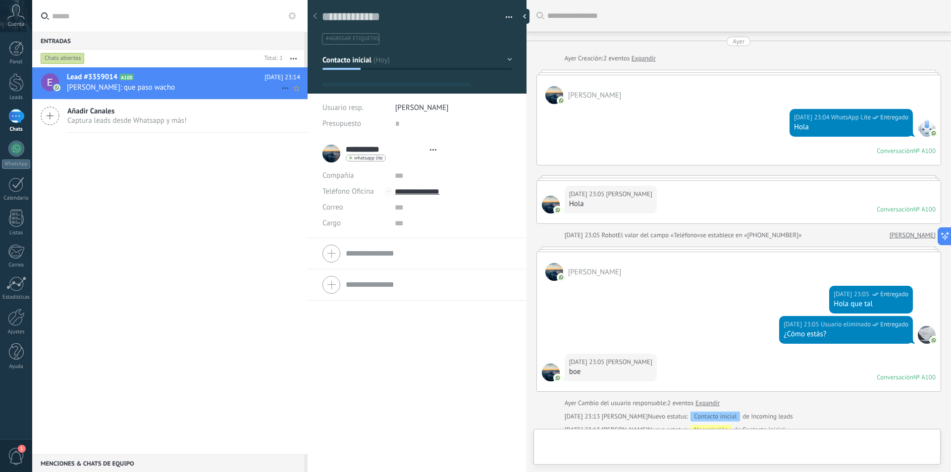
type textarea "**********"
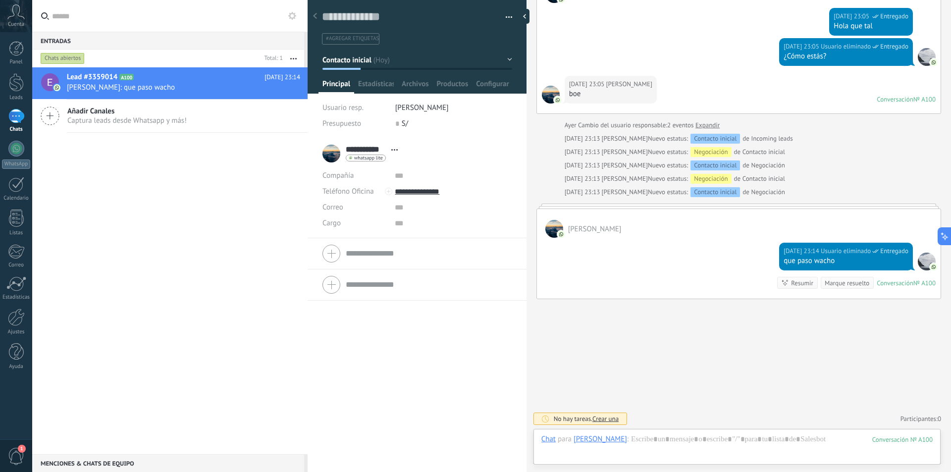
drag, startPoint x: 178, startPoint y: 85, endPoint x: 173, endPoint y: 258, distance: 172.9
click at [171, 261] on div "Lead #3359014 A100 [DATE] 23:14 [PERSON_NAME]: que paso wacho Añadir Canales Ca…" at bounding box center [169, 260] width 275 height 387
click at [71, 62] on div "Chats abiertos" at bounding box center [63, 59] width 44 height 12
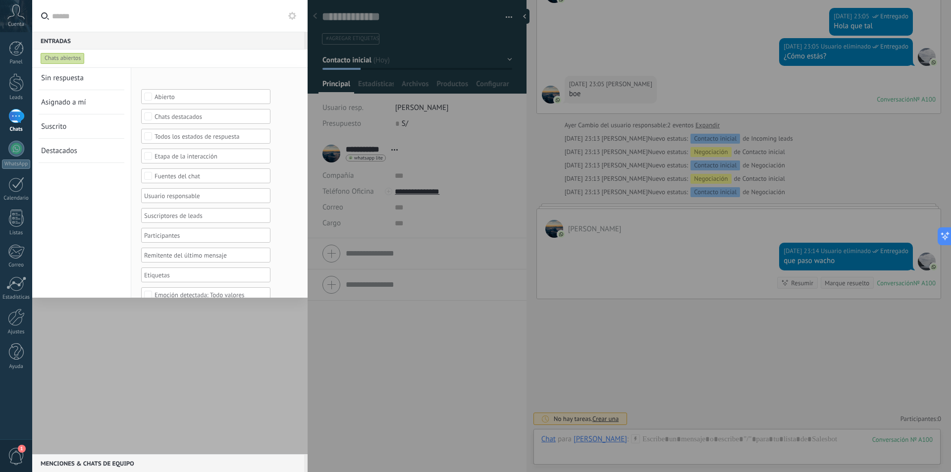
scroll to position [41, 0]
click at [426, 208] on div at bounding box center [475, 236] width 951 height 472
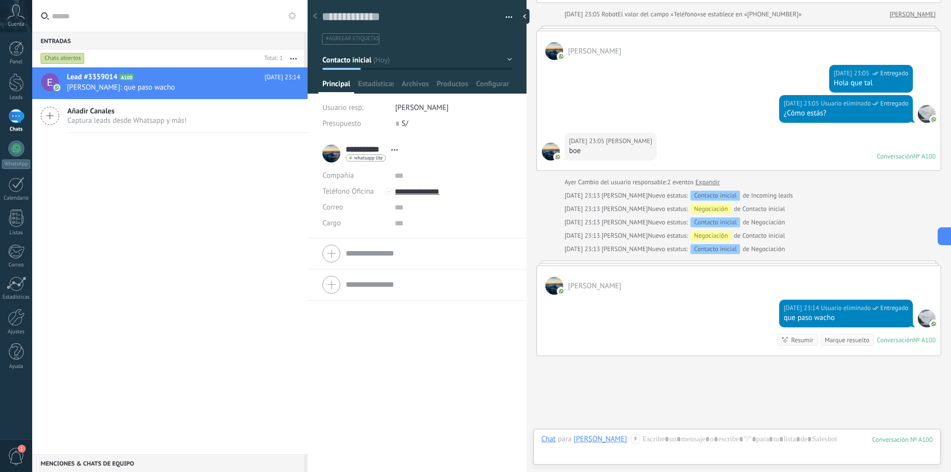
scroll to position [179, 0]
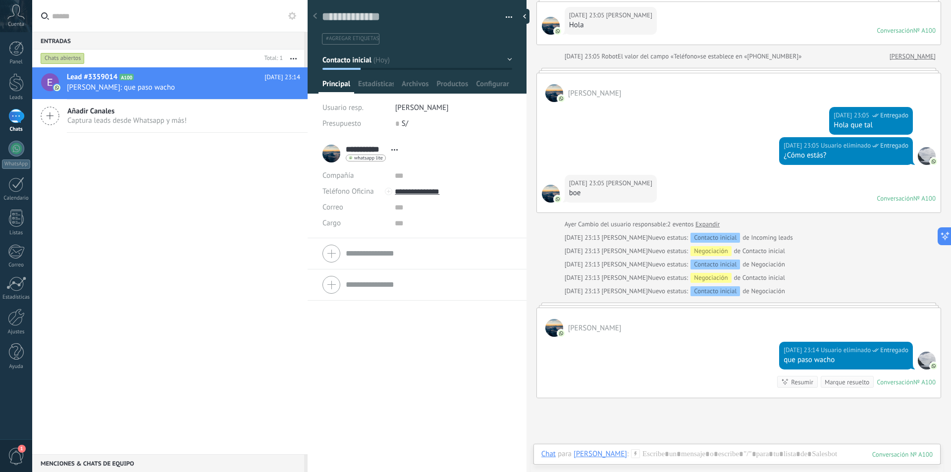
click at [15, 119] on div "1" at bounding box center [16, 116] width 16 height 14
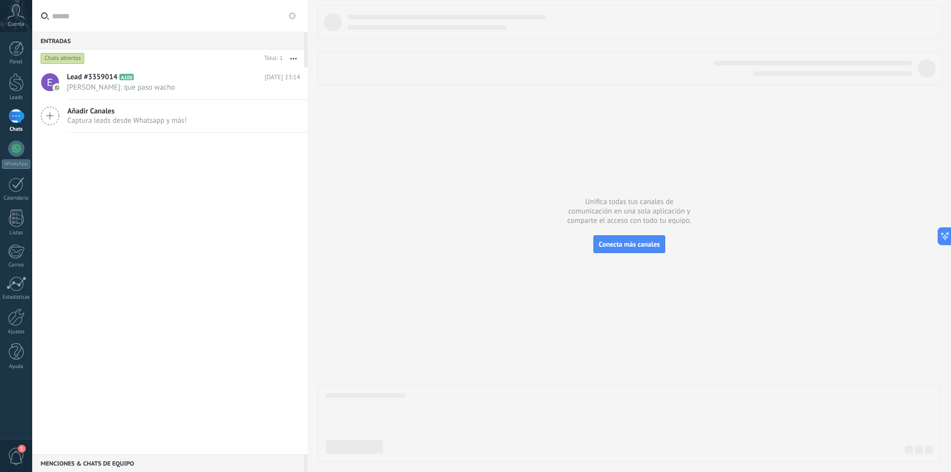
click at [293, 13] on use at bounding box center [292, 16] width 8 height 8
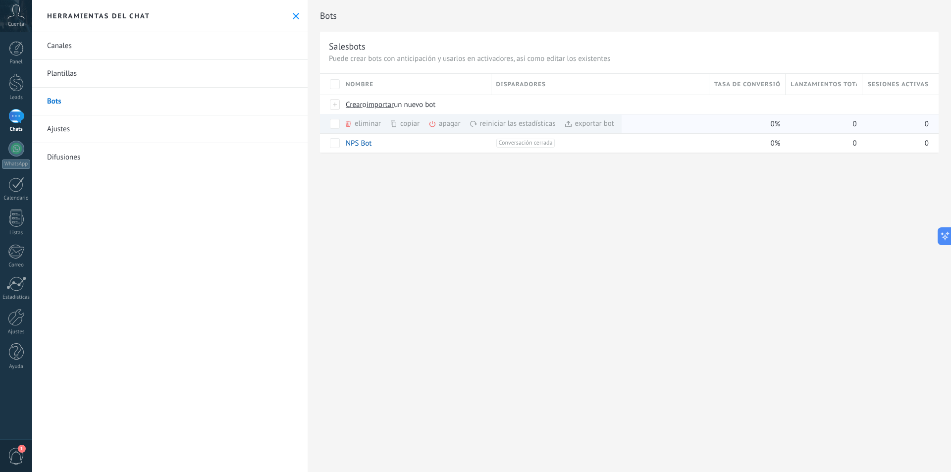
click at [371, 124] on div "eliminar màs" at bounding box center [379, 123] width 70 height 19
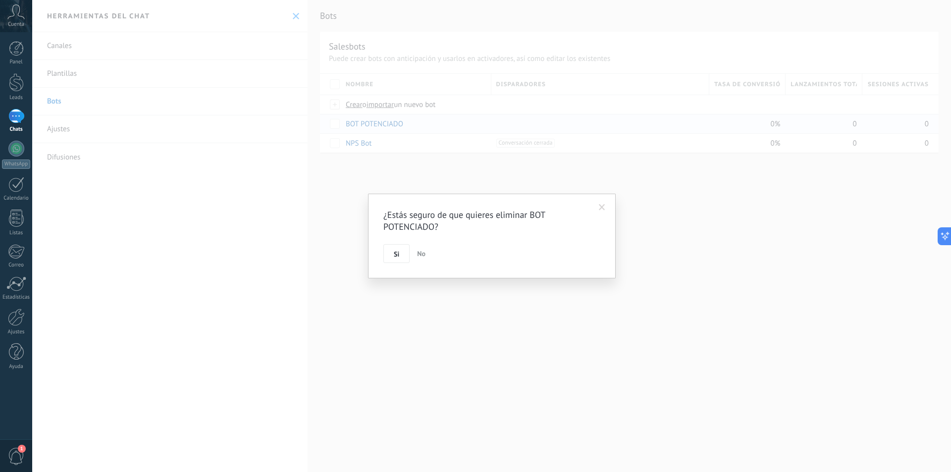
click at [423, 253] on span "No" at bounding box center [421, 253] width 8 height 9
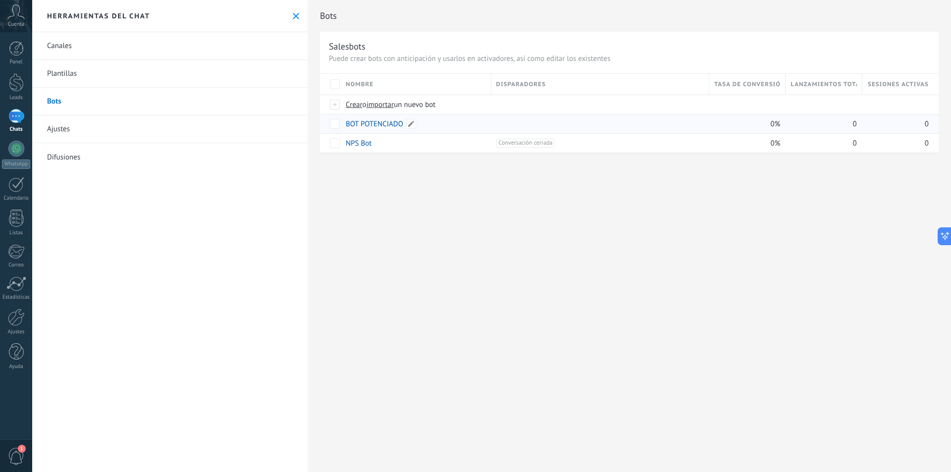
click at [398, 125] on link "BOT POTENCIADO" at bounding box center [374, 123] width 57 height 9
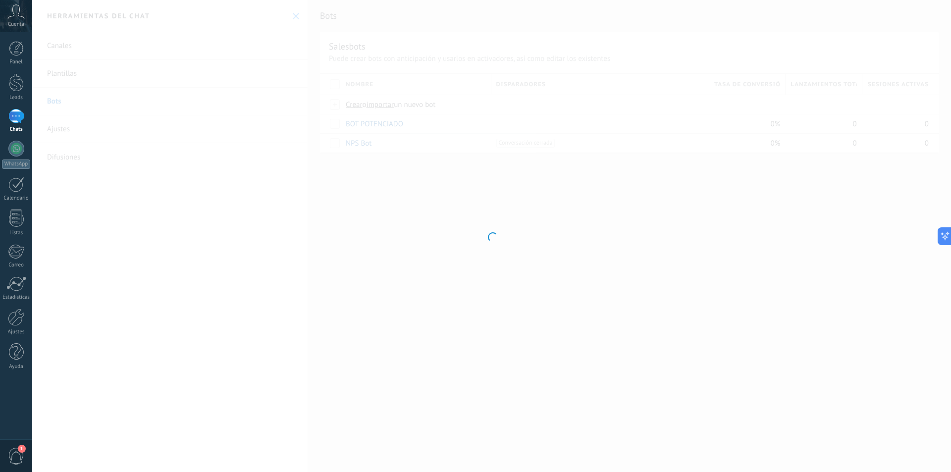
type input "**********"
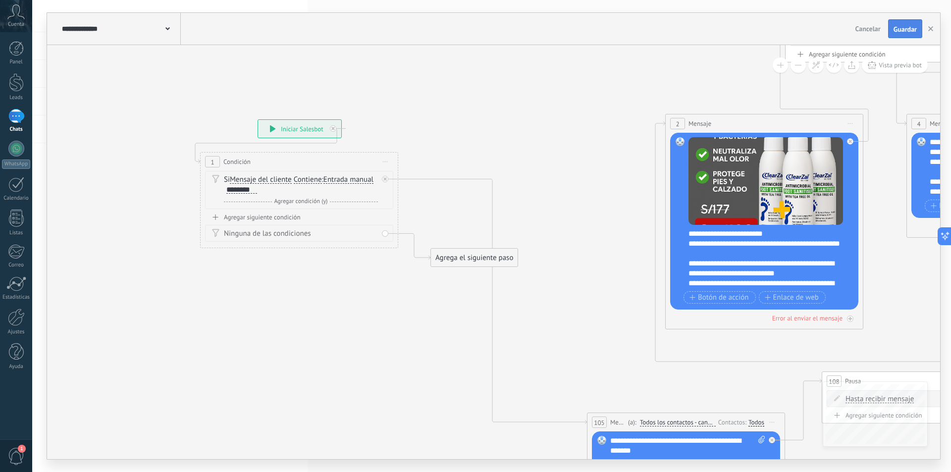
click at [897, 32] on span "Guardar" at bounding box center [905, 29] width 23 height 7
click at [933, 36] on button "button" at bounding box center [930, 28] width 15 height 19
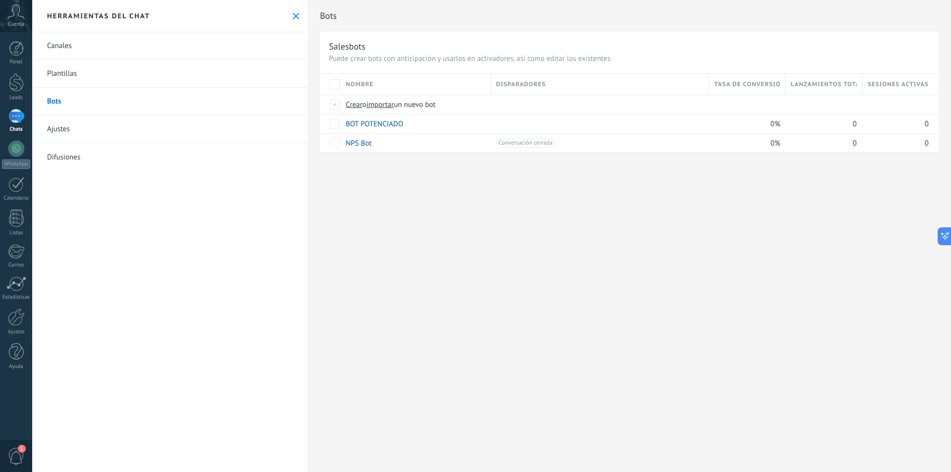
click at [288, 16] on div "Herramientas del chat" at bounding box center [169, 16] width 275 height 32
click at [293, 14] on icon at bounding box center [296, 16] width 6 height 6
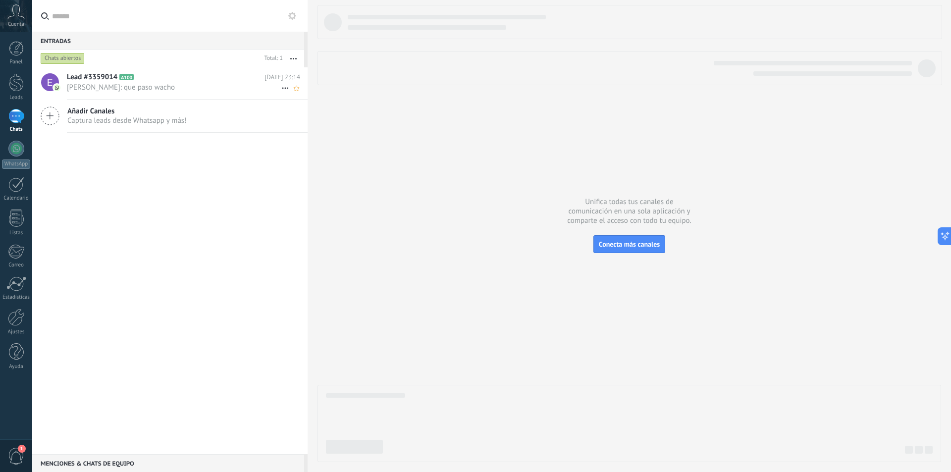
click at [280, 87] on icon at bounding box center [285, 88] width 12 height 12
click at [287, 92] on icon at bounding box center [288, 93] width 7 height 7
click at [288, 15] on button at bounding box center [292, 16] width 12 height 12
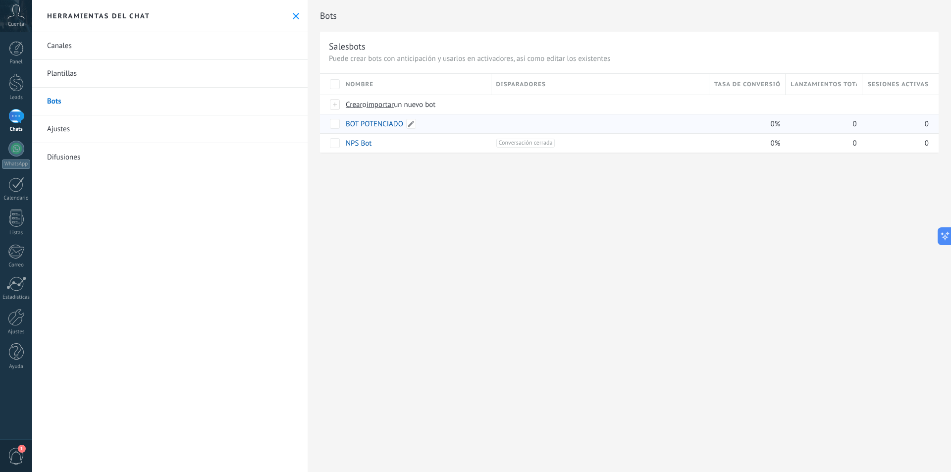
click at [377, 120] on link "BOT POTENCIADO" at bounding box center [374, 123] width 57 height 9
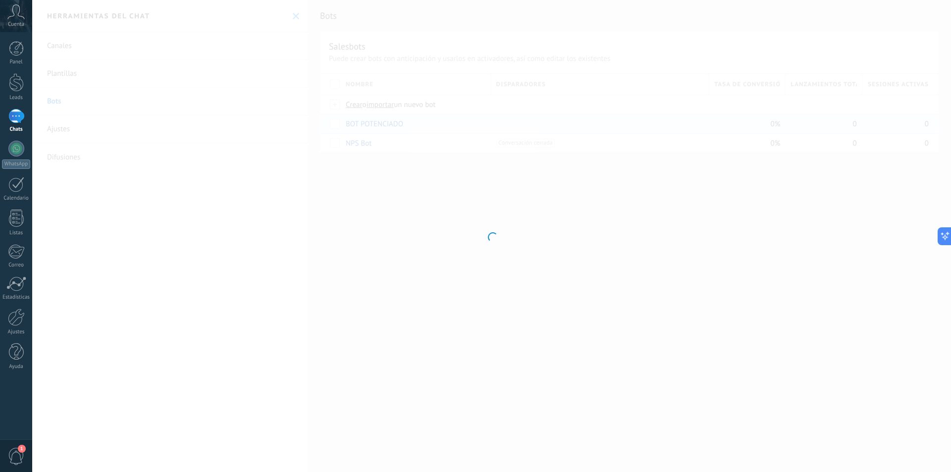
type input "**********"
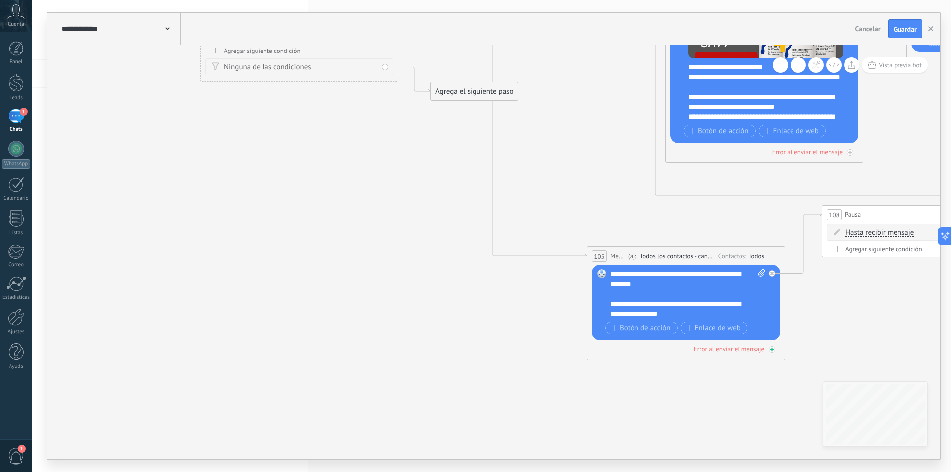
click at [725, 347] on div "Error al enviar el mensaje" at bounding box center [729, 349] width 70 height 8
click at [899, 36] on button "Guardar" at bounding box center [905, 28] width 34 height 19
click at [927, 30] on button "button" at bounding box center [930, 28] width 15 height 19
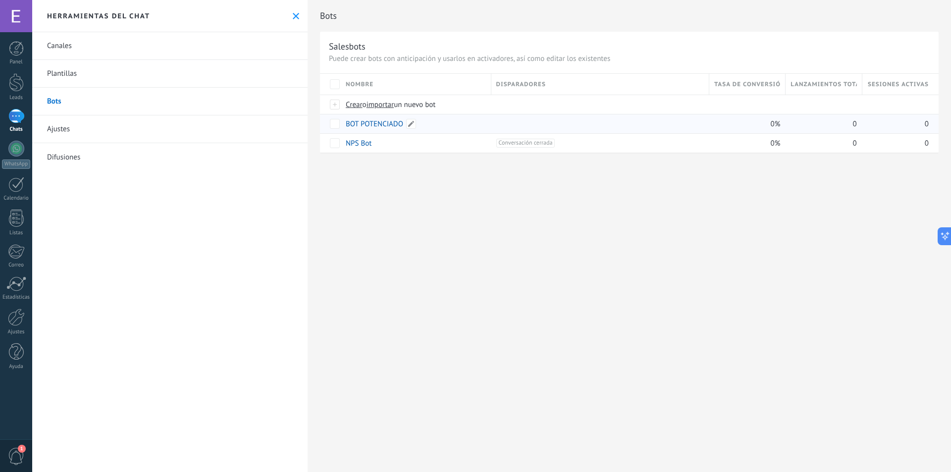
click at [372, 124] on link "BOT POTENCIADO" at bounding box center [374, 123] width 57 height 9
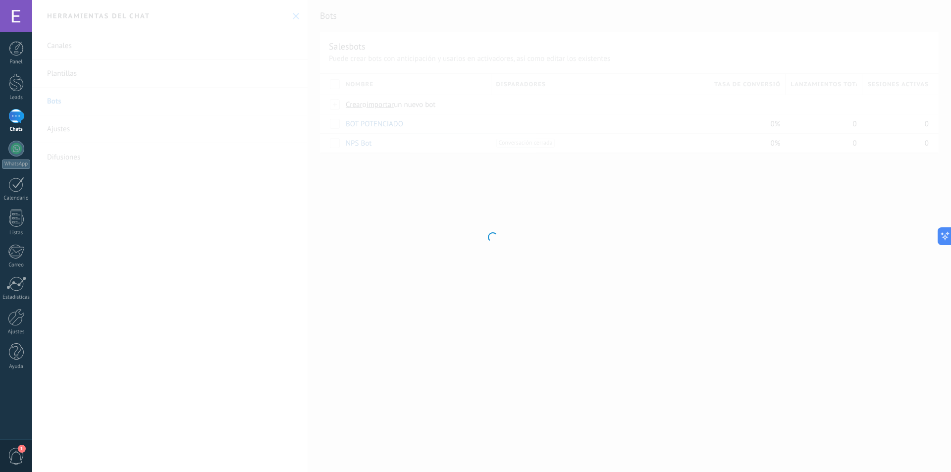
type input "**********"
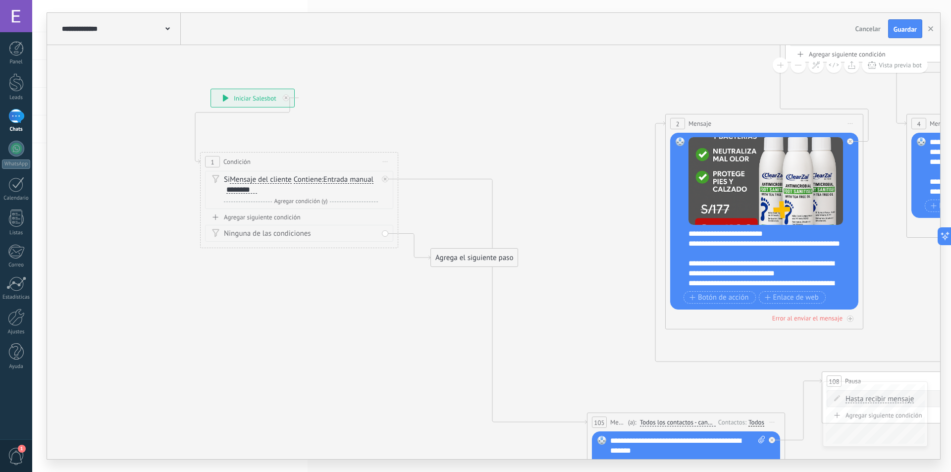
drag, startPoint x: 285, startPoint y: 130, endPoint x: 238, endPoint y: 99, distance: 56.2
click at [238, 99] on div "**********" at bounding box center [252, 98] width 83 height 18
click at [231, 97] on div "**********" at bounding box center [252, 98] width 83 height 18
